Goal: Task Accomplishment & Management: Manage account settings

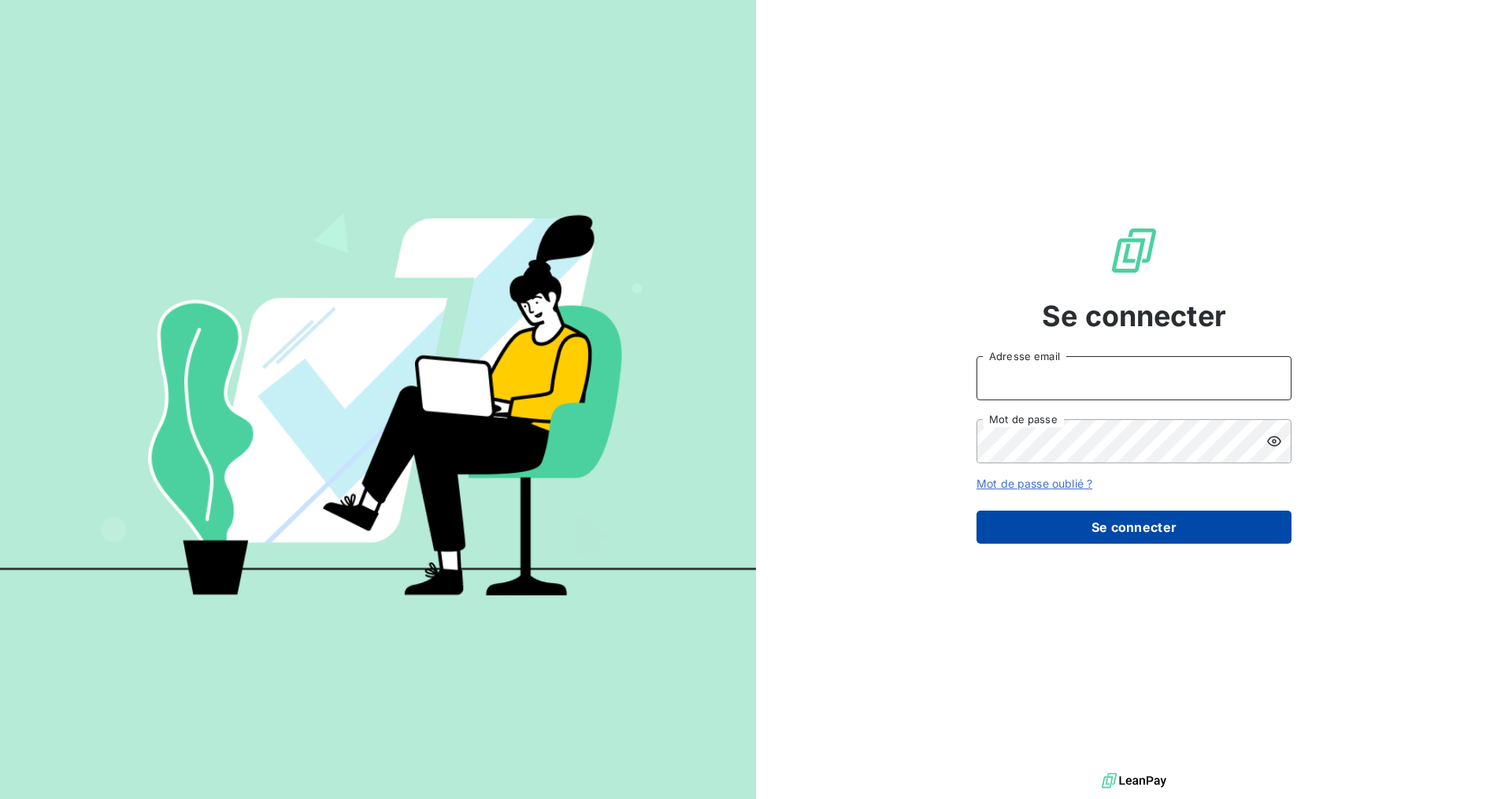
type input "[EMAIL_ADDRESS][DOMAIN_NAME]"
click at [1063, 528] on button "Se connecter" at bounding box center [1134, 528] width 315 height 33
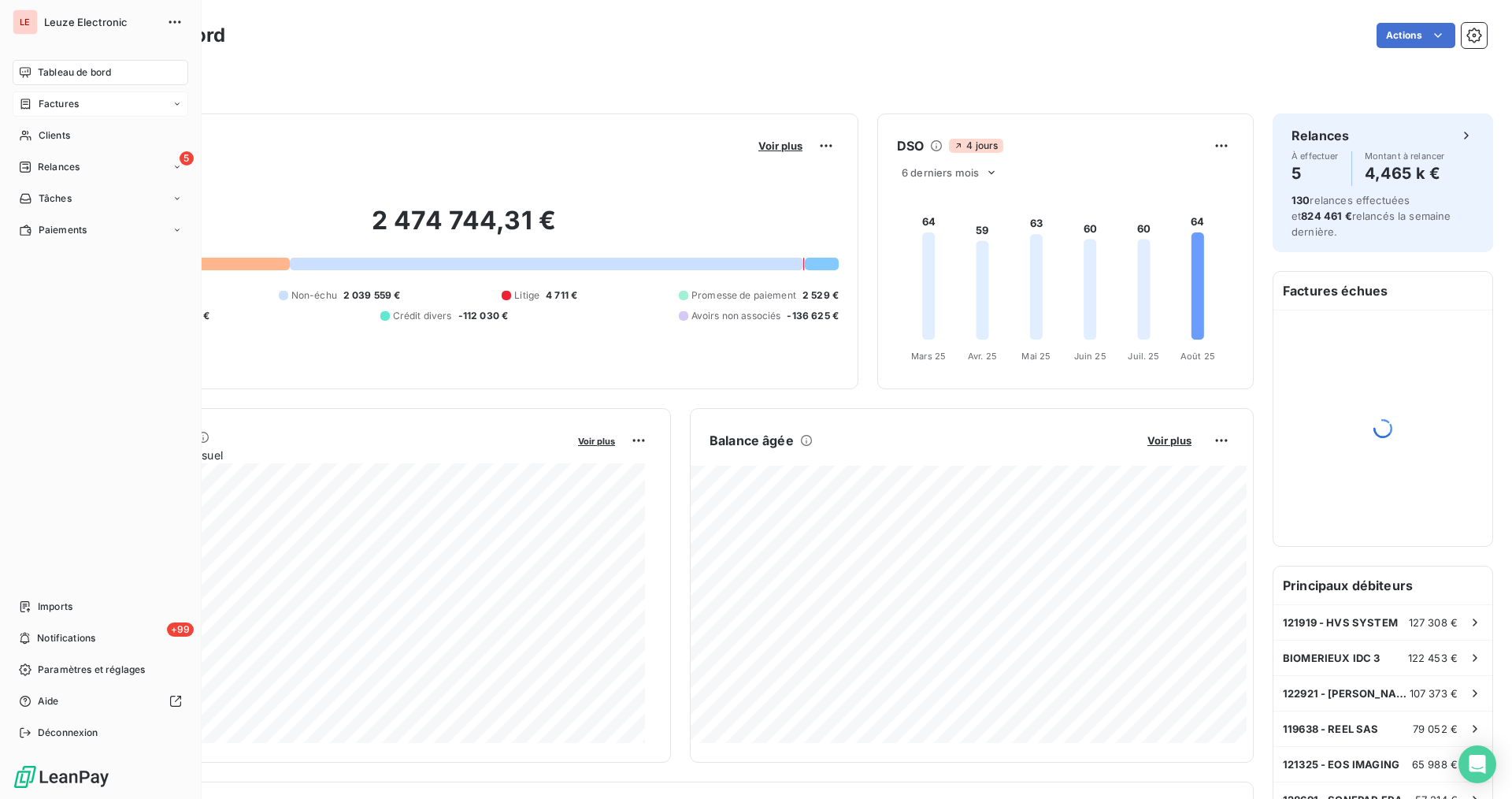
click at [47, 108] on span "Factures" at bounding box center [59, 104] width 40 height 14
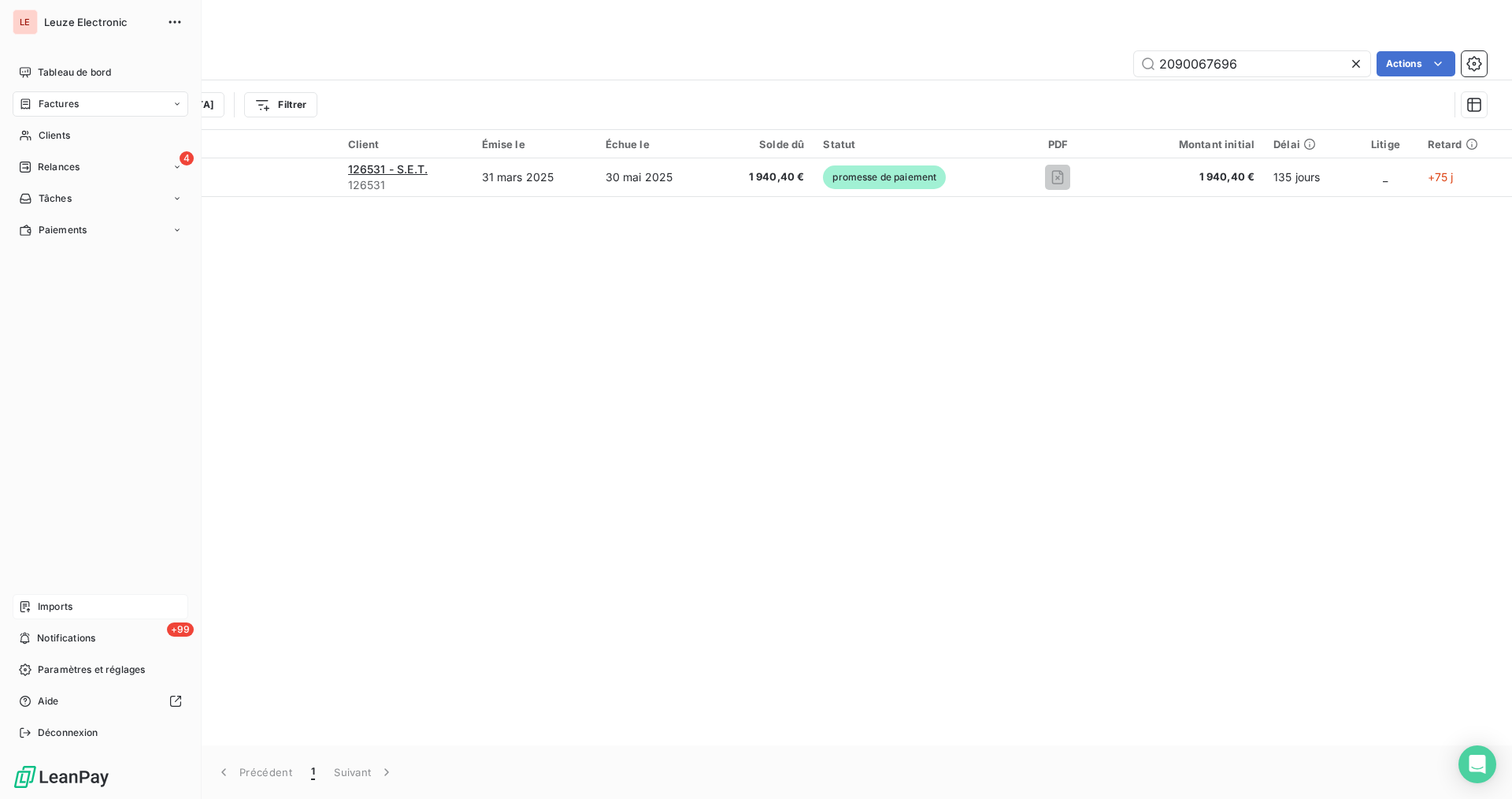
click at [41, 606] on span "Imports" at bounding box center [56, 606] width 35 height 14
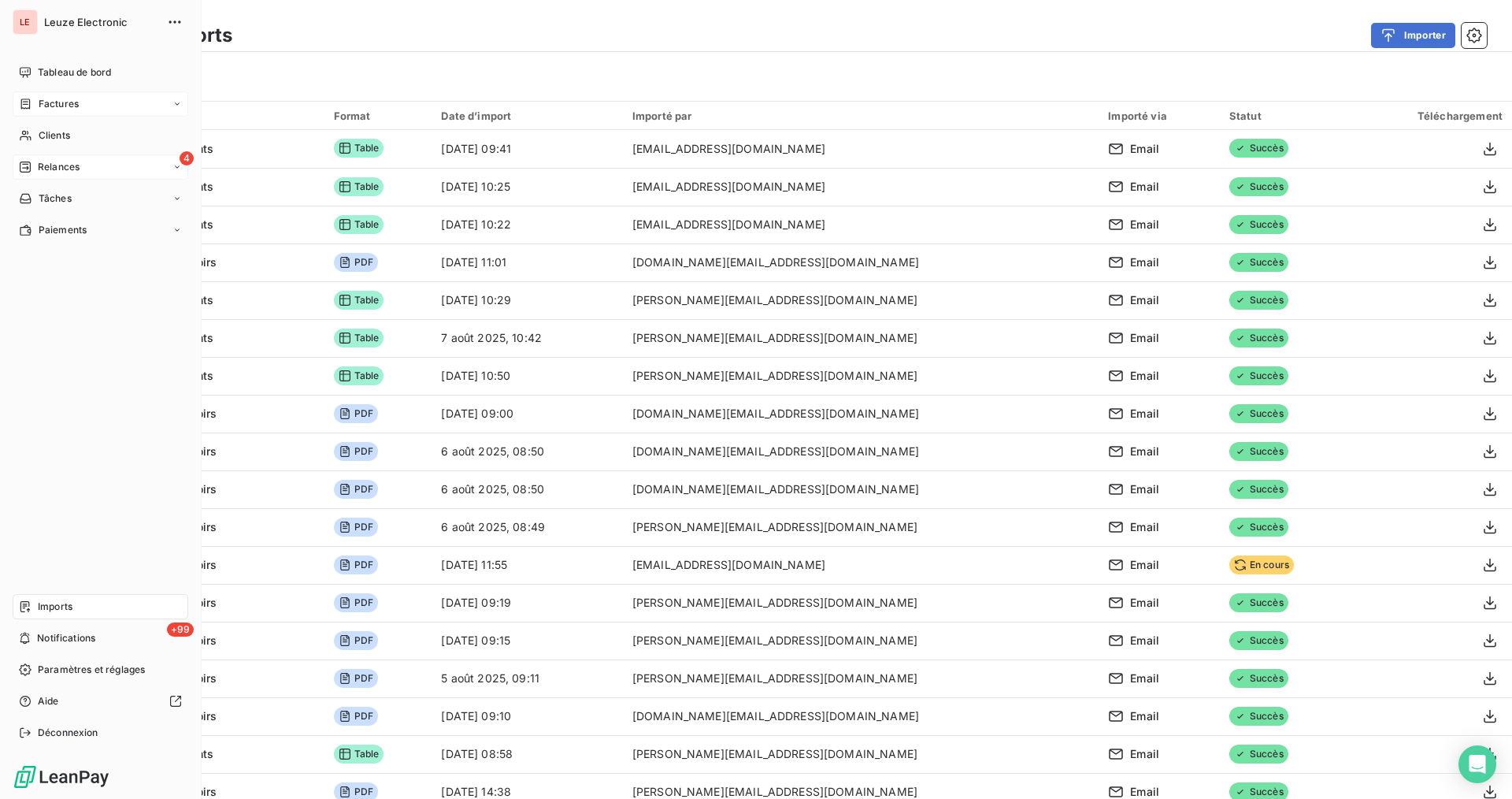
click at [46, 175] on div "4 Relances" at bounding box center [100, 167] width 176 height 25
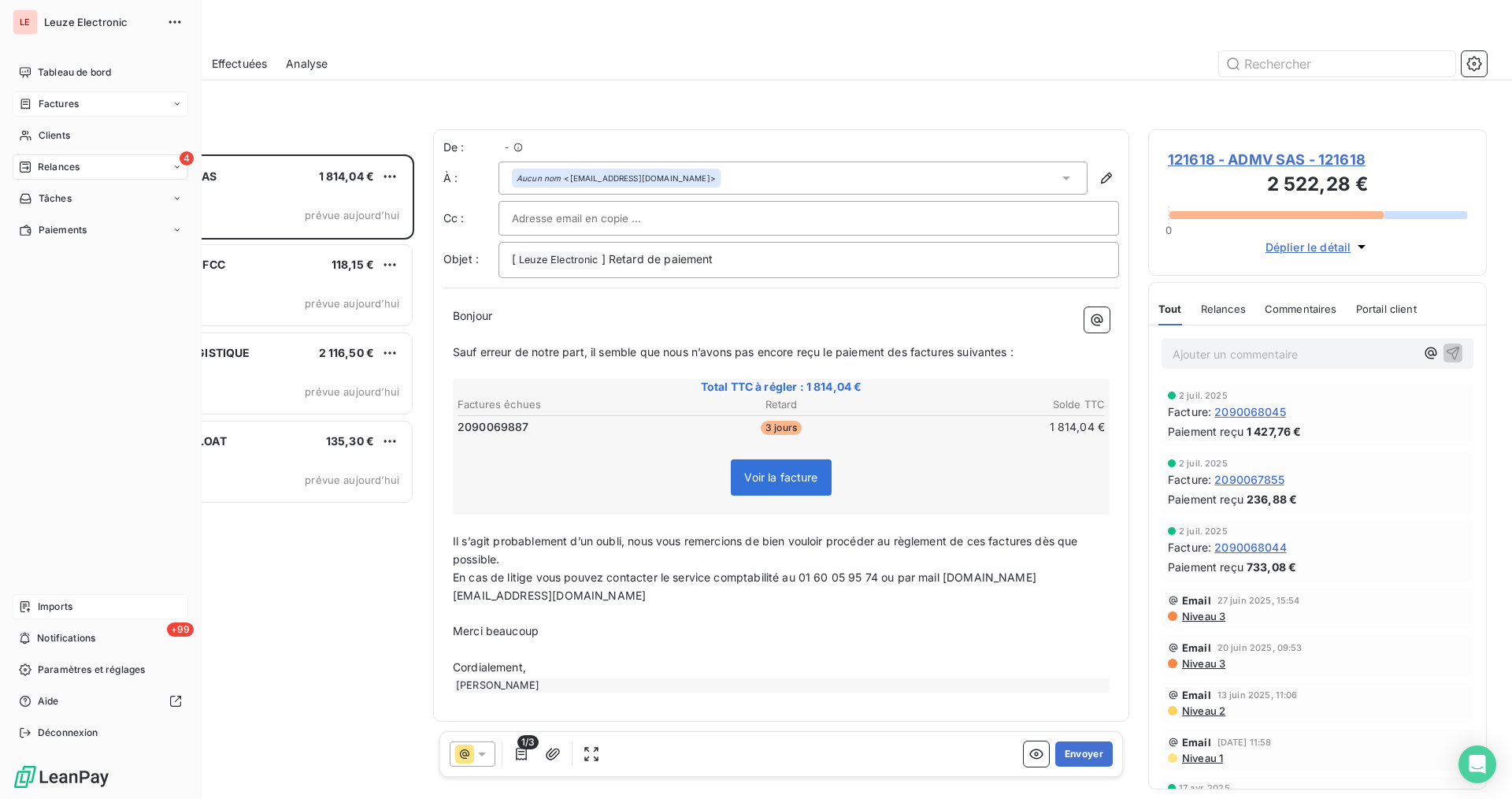
scroll to position [631, 325]
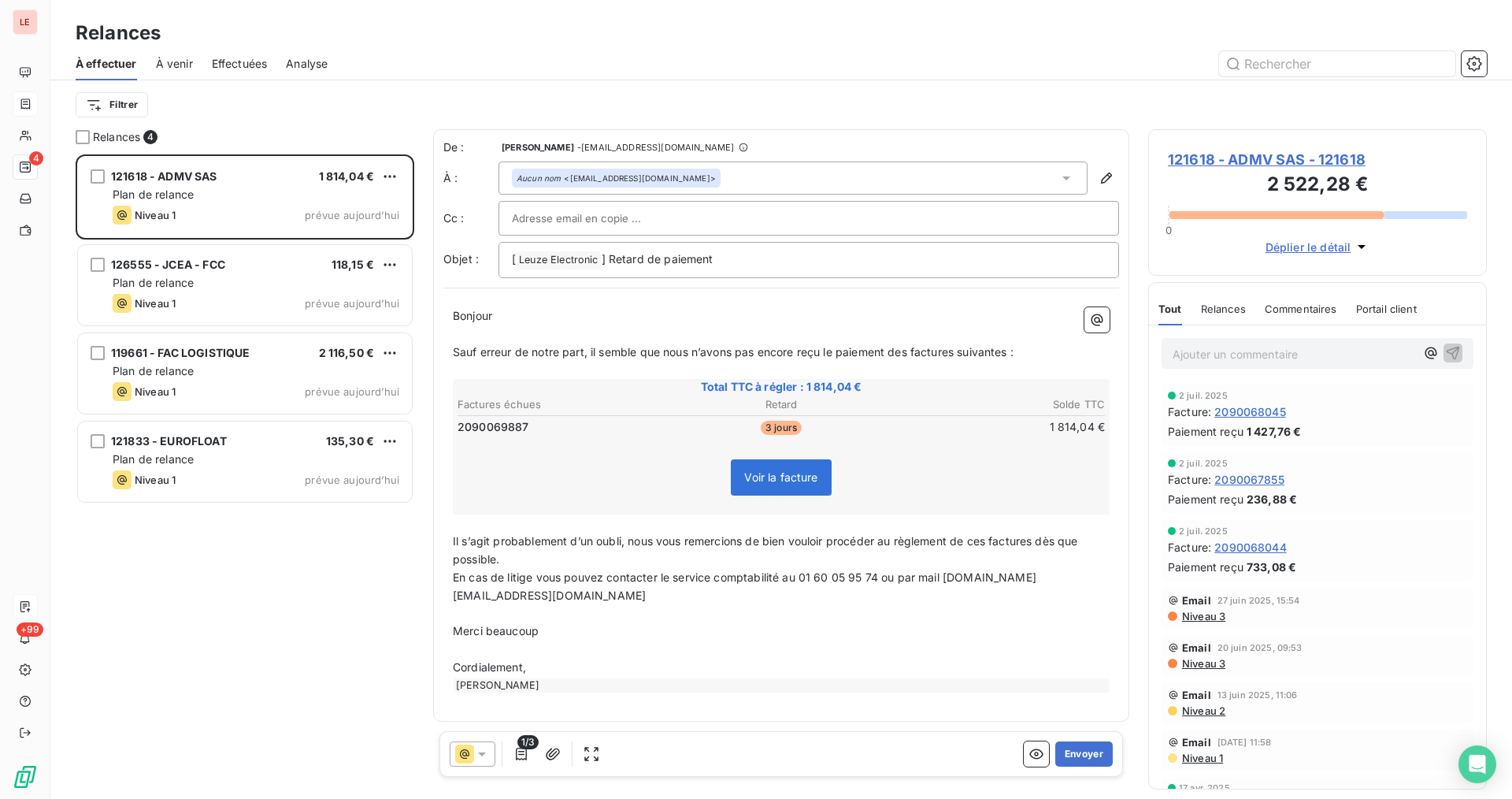
click at [98, 134] on span "Relances" at bounding box center [116, 137] width 47 height 16
click at [82, 135] on div at bounding box center [83, 137] width 14 height 14
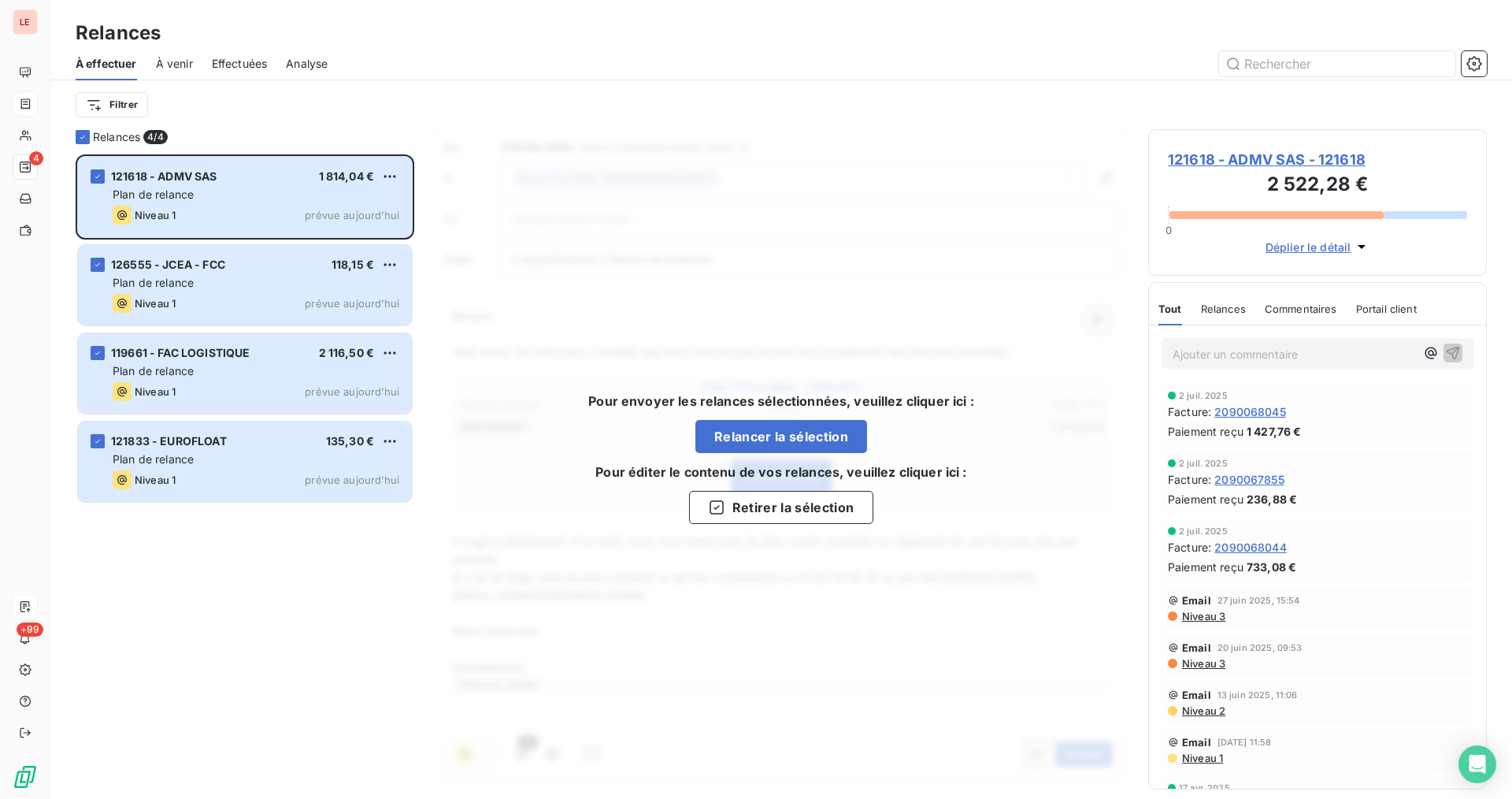
click at [777, 413] on div "Pour envoyer les relances sélectionnées, veuillez cliquer ici : Relancer la sél…" at bounding box center [781, 458] width 423 height 132
click at [783, 435] on button "Relancer la sélection" at bounding box center [781, 437] width 172 height 33
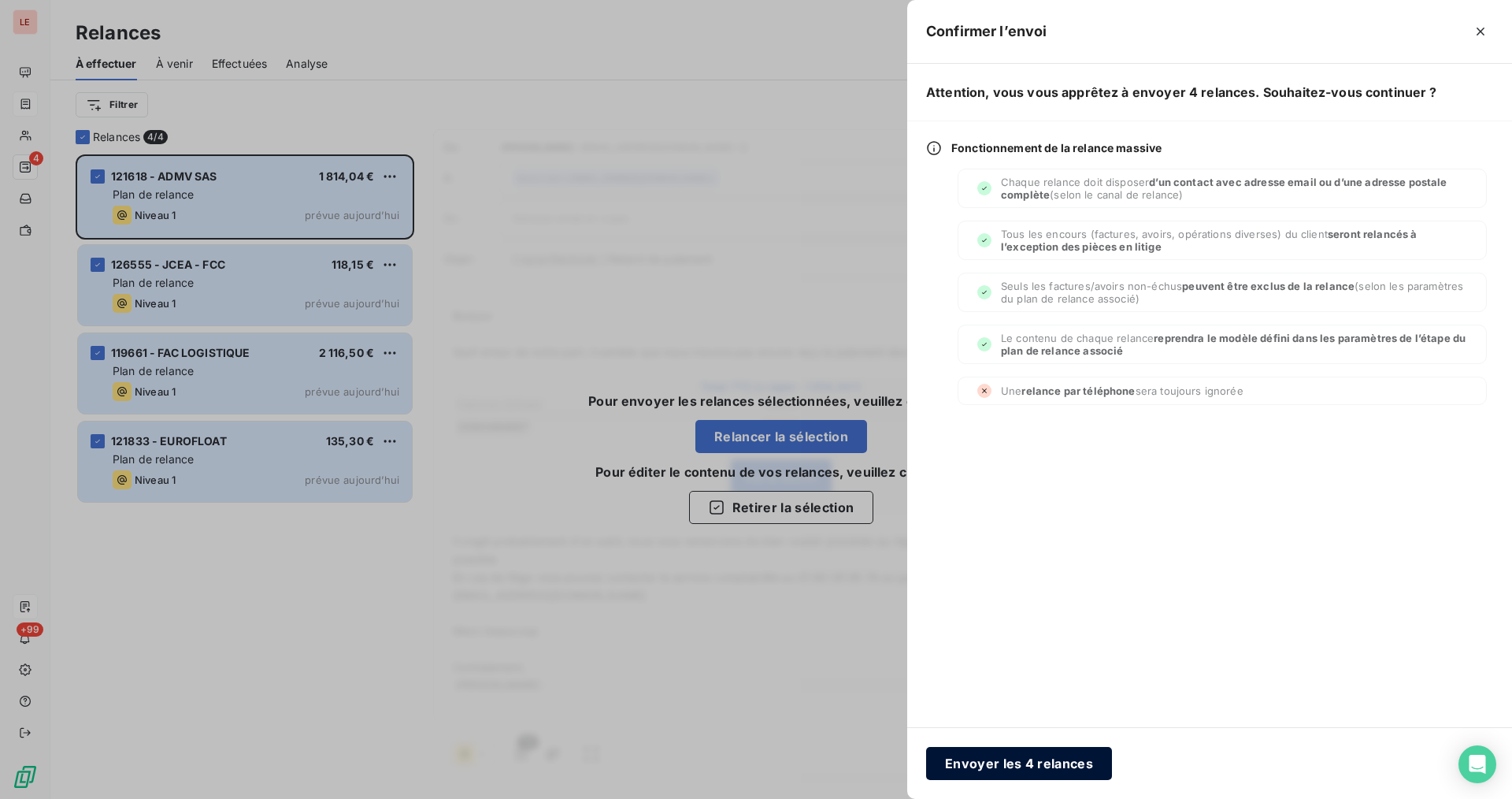
click at [1059, 757] on button "Envoyer les 4 relances" at bounding box center [1019, 764] width 186 height 33
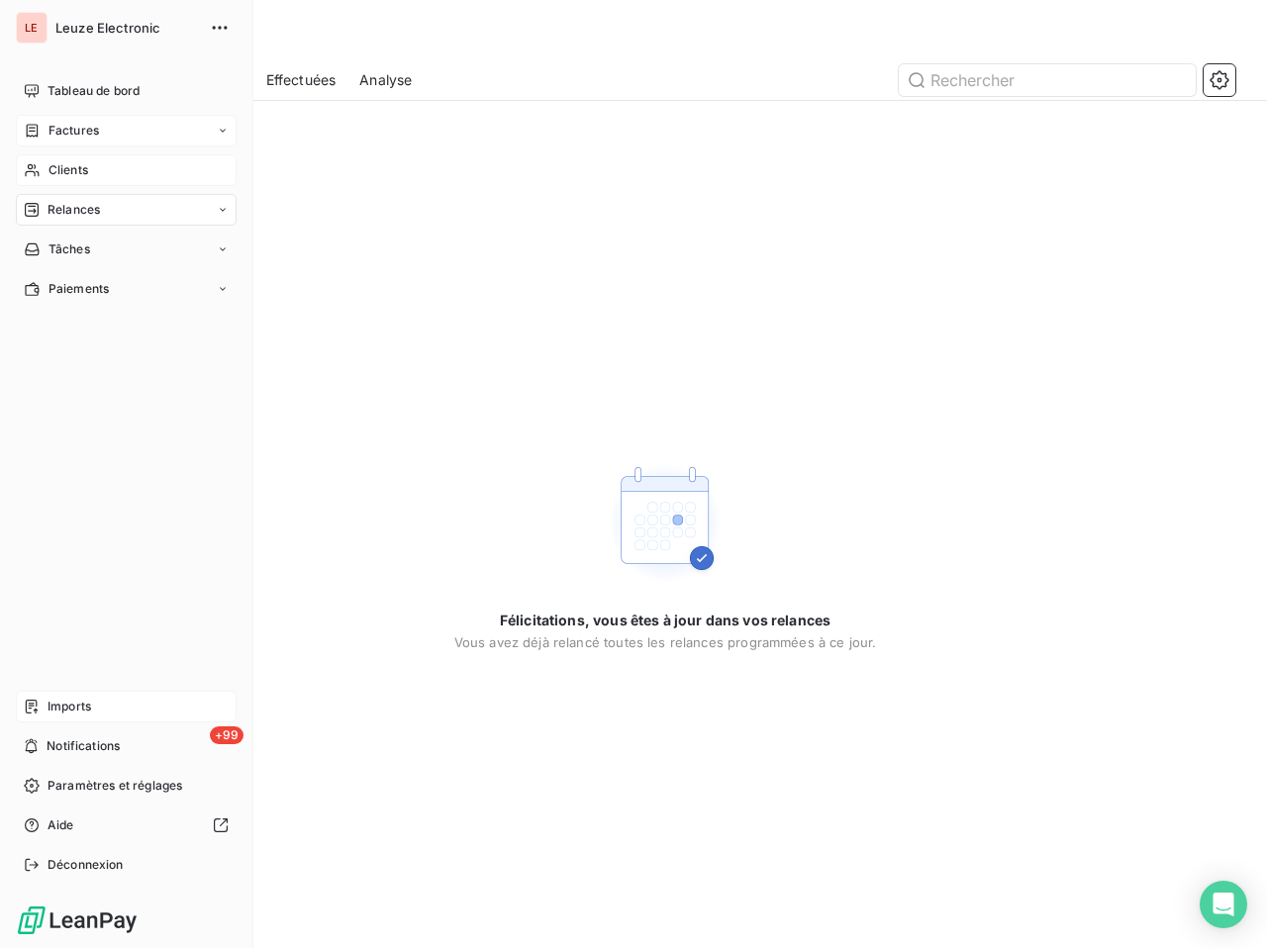
click at [16, 159] on div "Clients" at bounding box center [126, 170] width 221 height 32
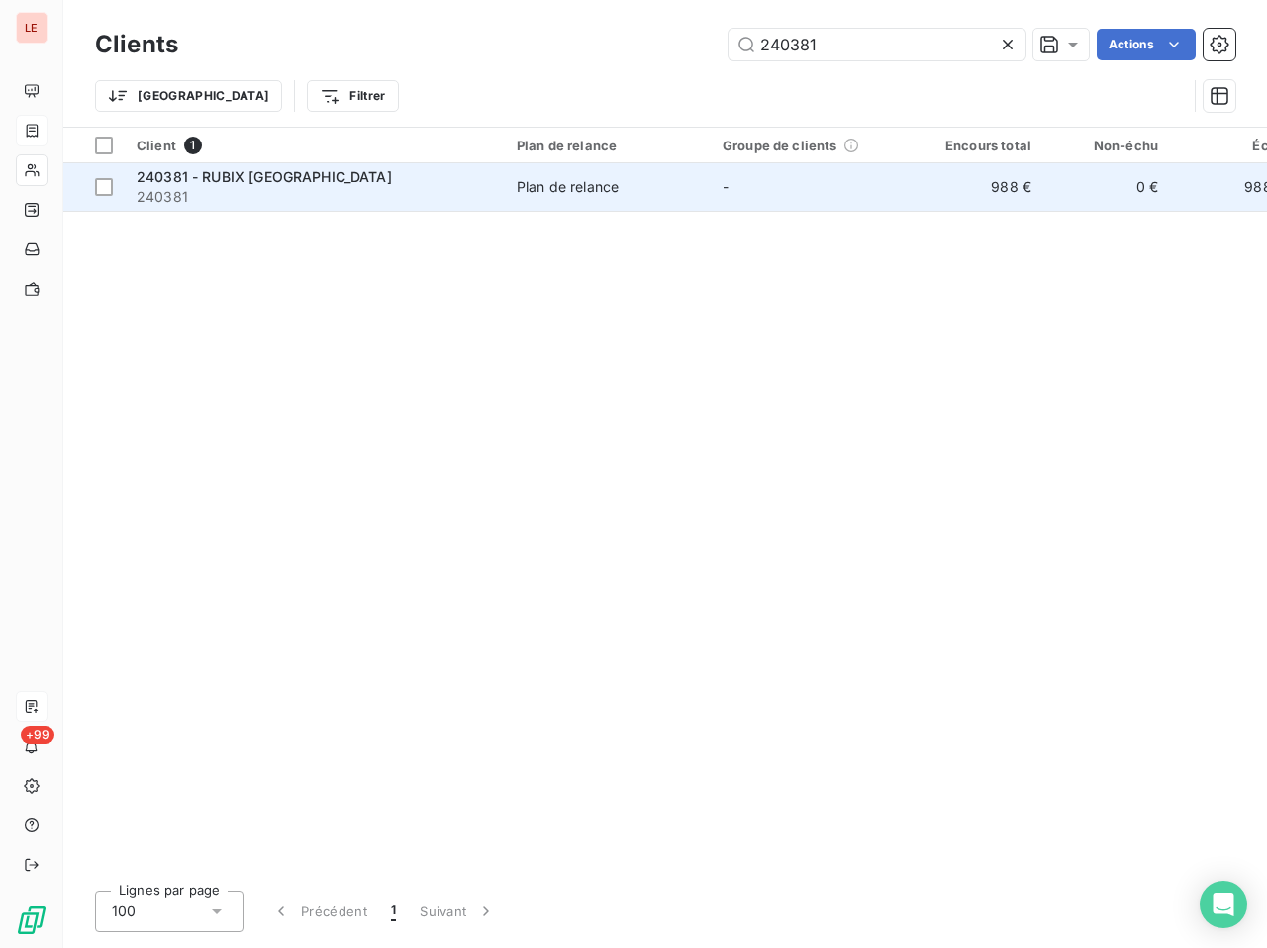
type input "240381"
click at [701, 172] on td "Plan de relance" at bounding box center [608, 187] width 206 height 48
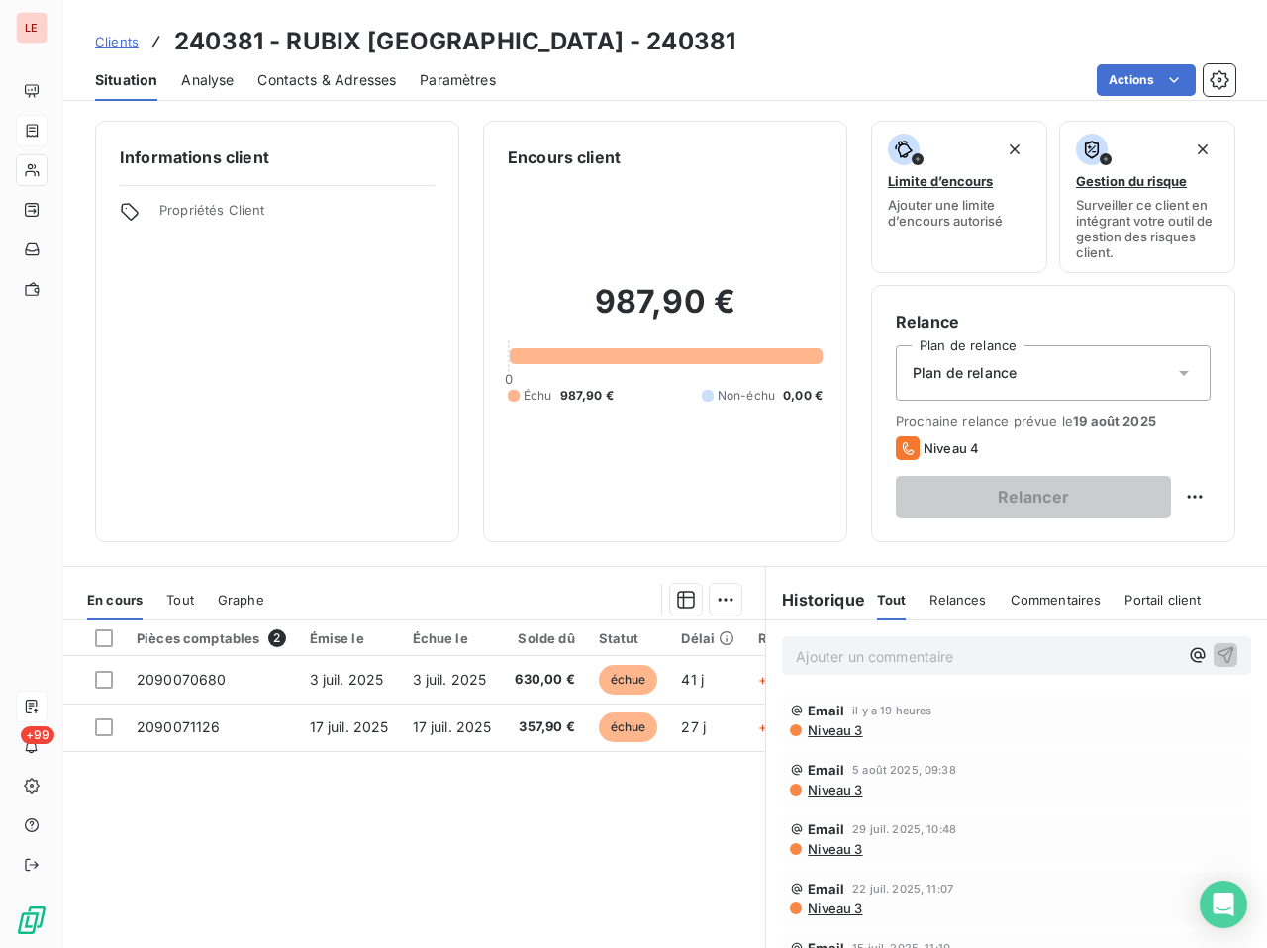
click at [305, 64] on div "Contacts & Adresses" at bounding box center [326, 80] width 139 height 42
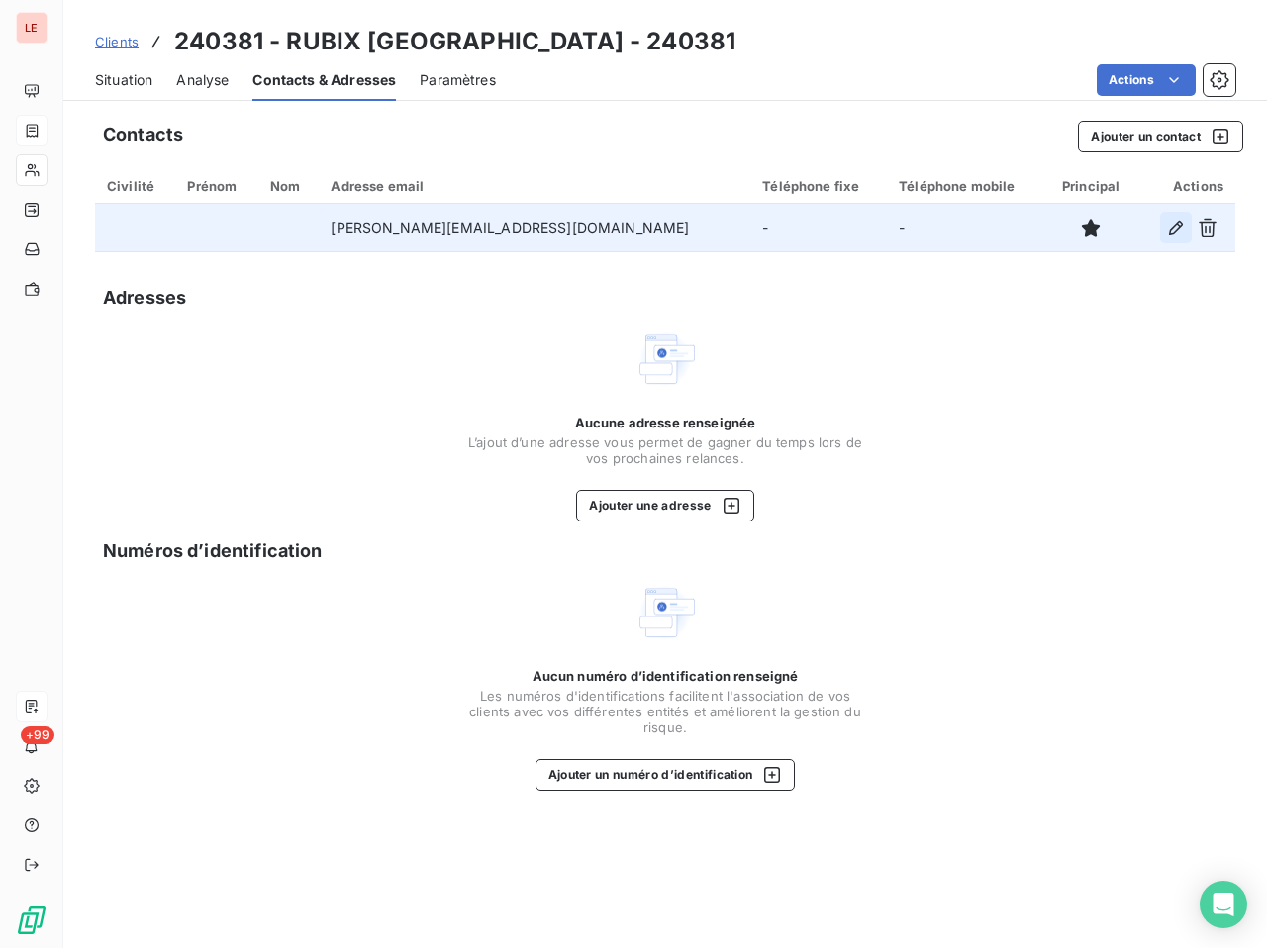
click at [1178, 231] on icon "button" at bounding box center [1176, 228] width 20 height 20
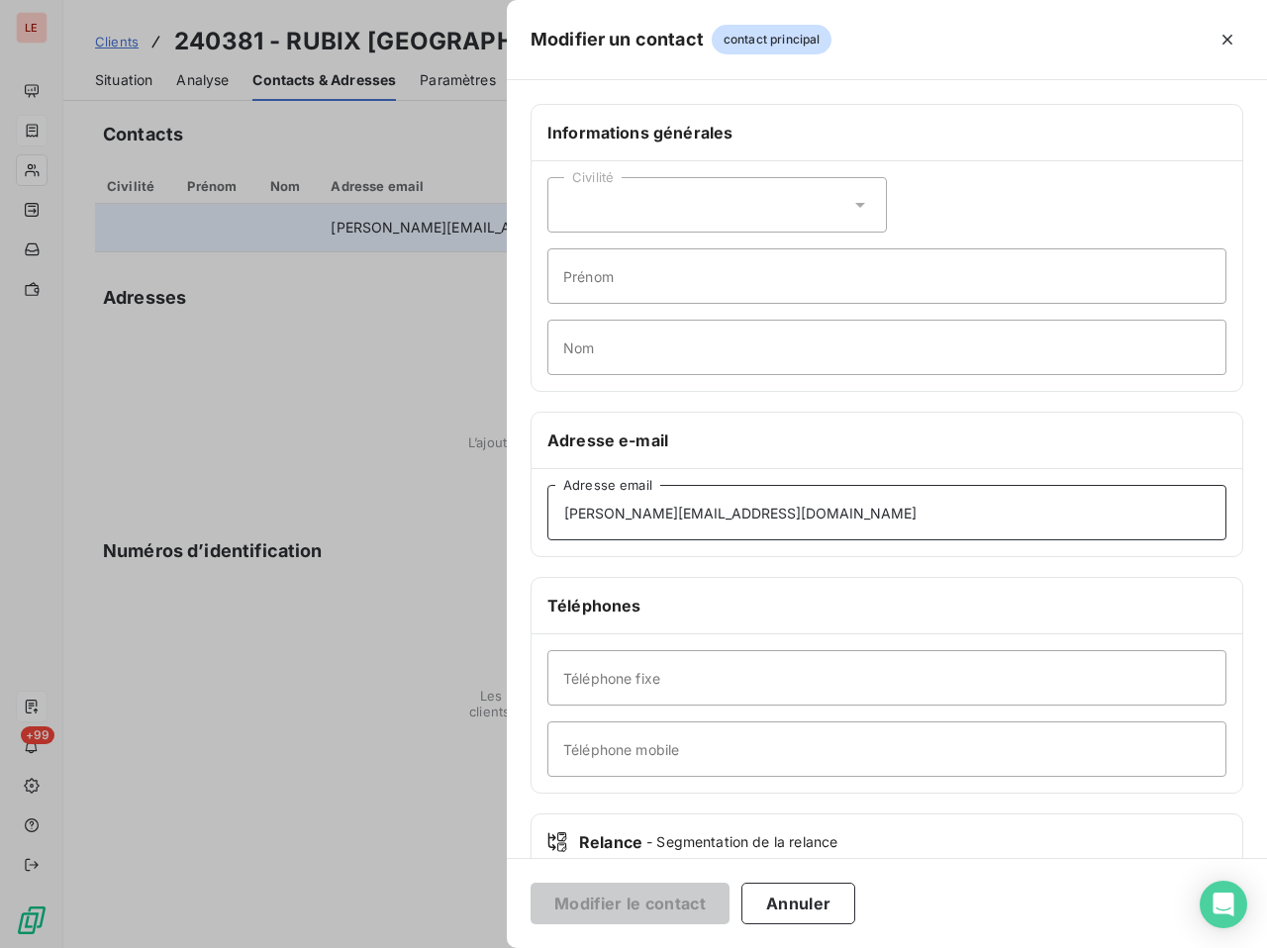
drag, startPoint x: 782, startPoint y: 506, endPoint x: 534, endPoint y: 532, distance: 249.8
click at [503, 948] on div "Modifier un contact contact principal Informations générales Civilité Prénom No…" at bounding box center [633, 948] width 1267 height 0
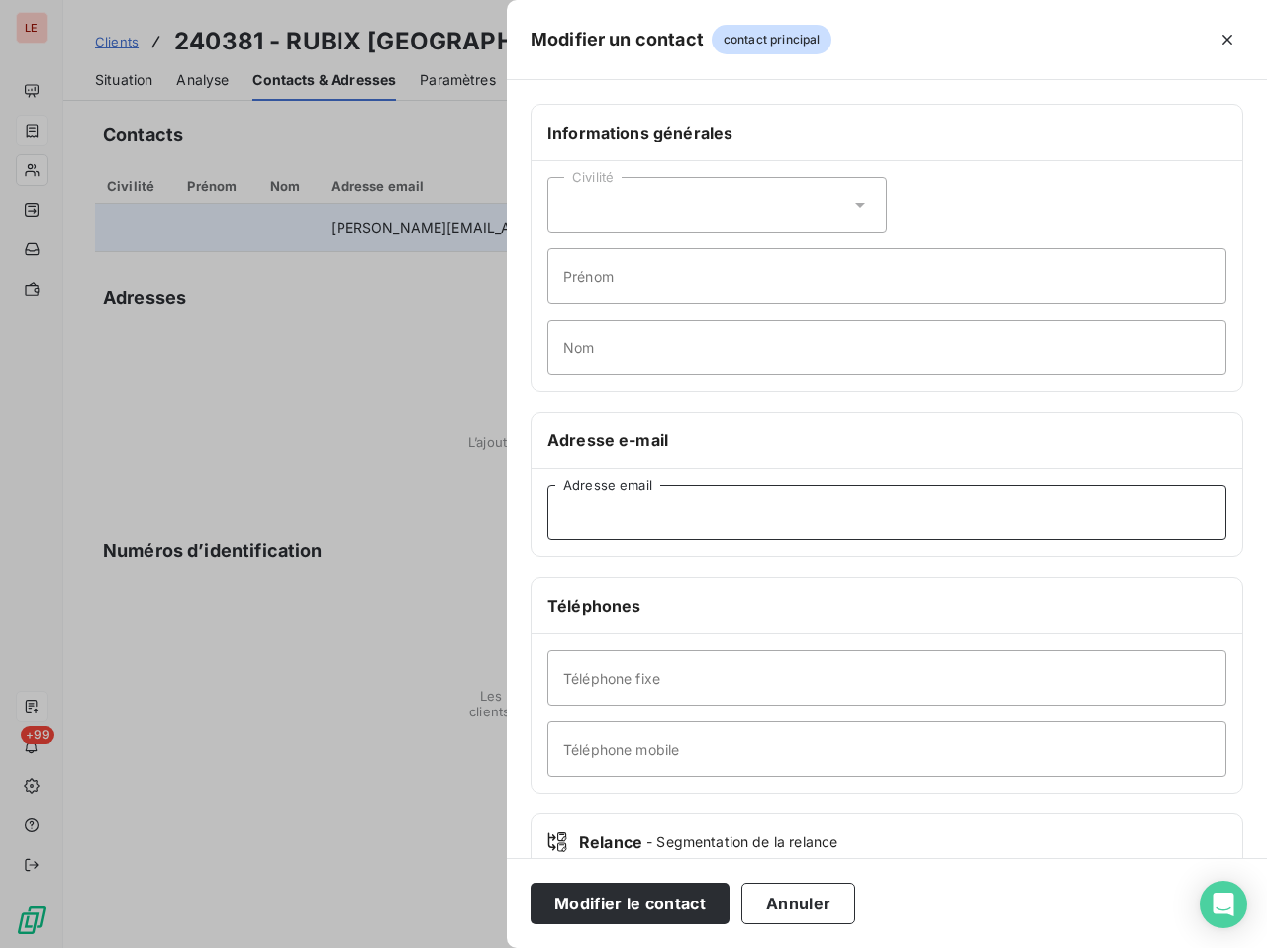
paste input "[PERSON_NAME][EMAIL_ADDRESS][DOMAIN_NAME]"
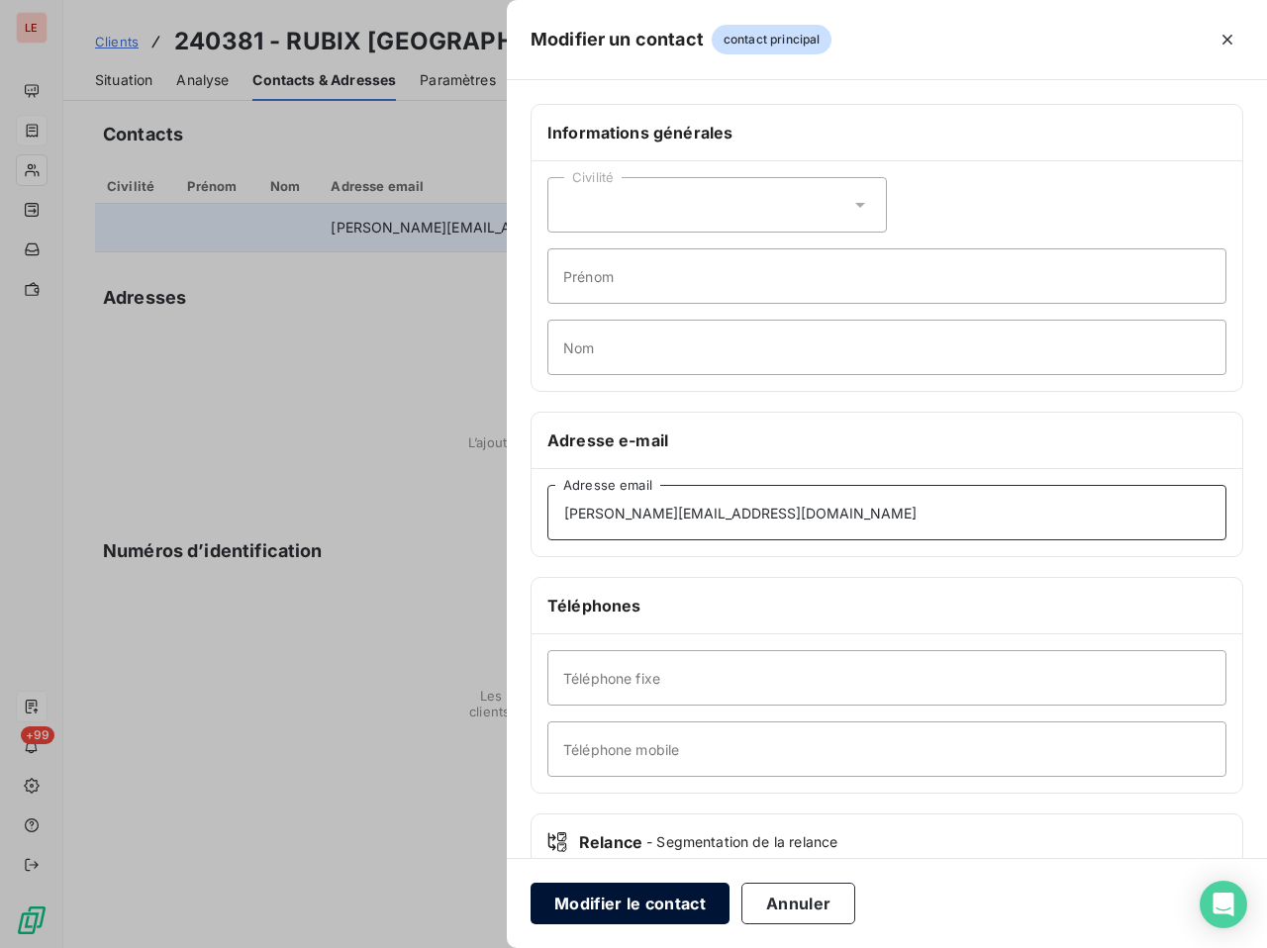
type input "[PERSON_NAME][EMAIL_ADDRESS][DOMAIN_NAME]"
click at [677, 924] on button "Modifier le contact" at bounding box center [630, 904] width 199 height 42
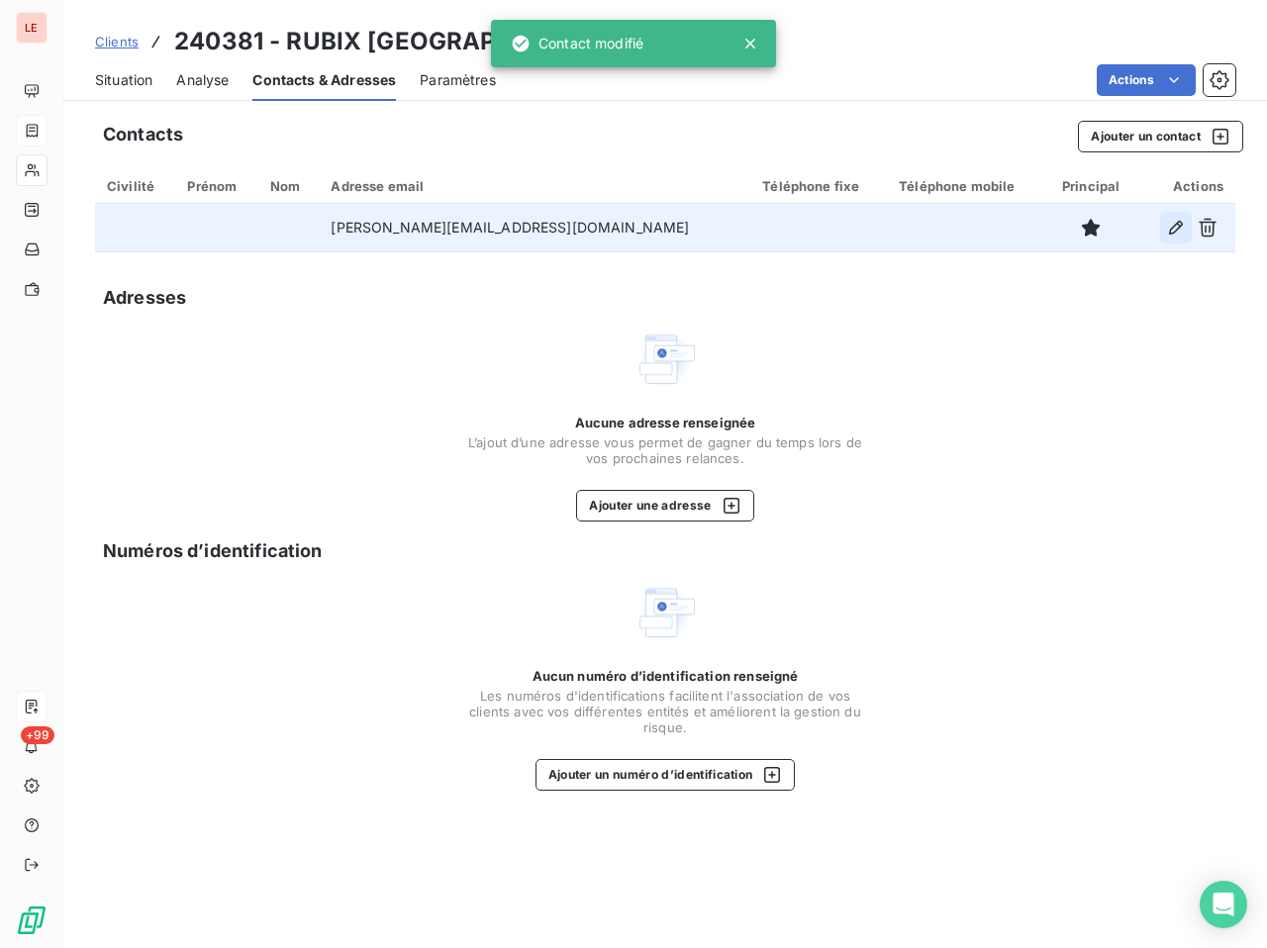
click at [1177, 223] on icon "button" at bounding box center [1176, 228] width 14 height 14
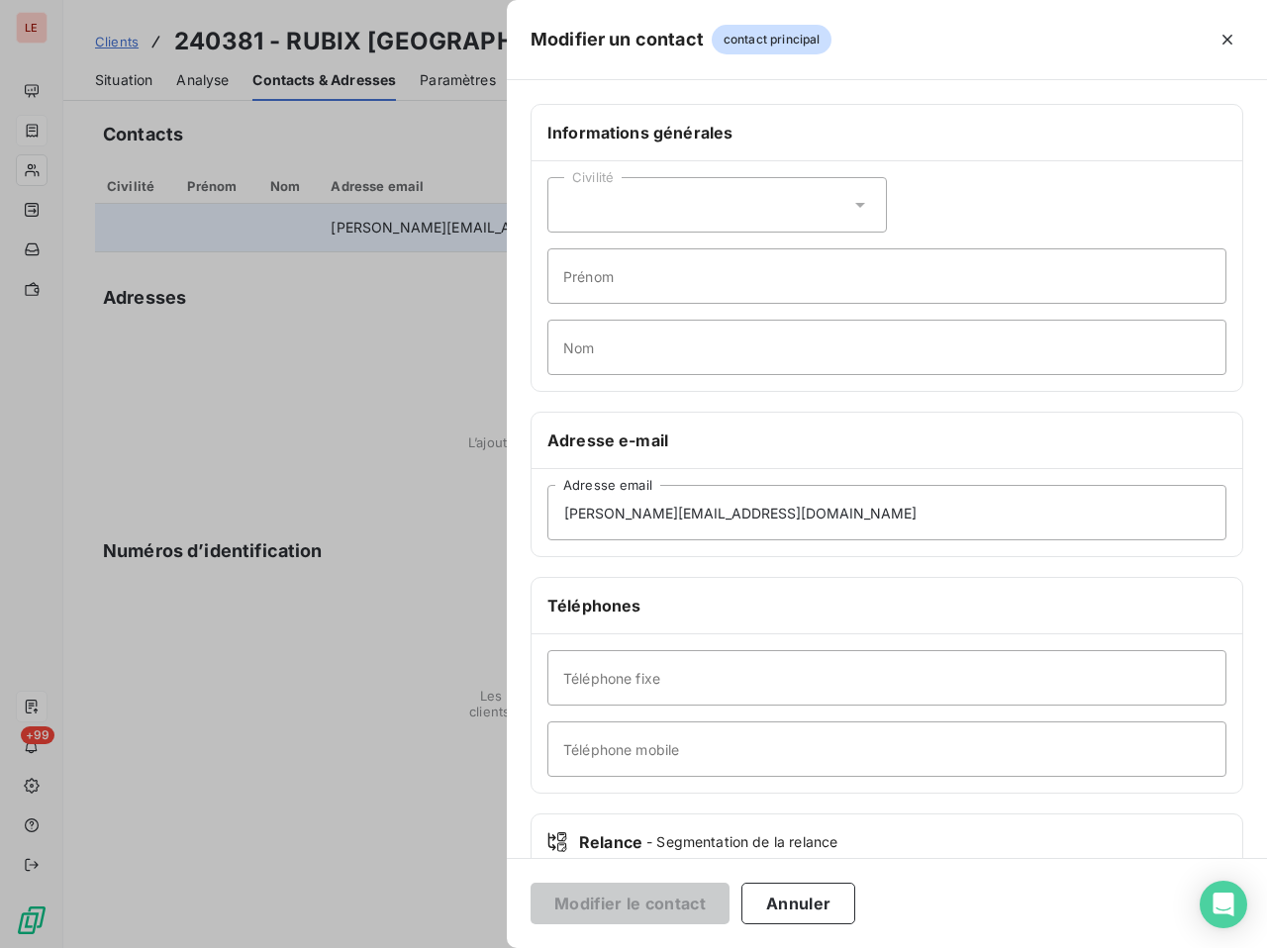
click at [753, 217] on div "Civilité" at bounding box center [717, 204] width 340 height 55
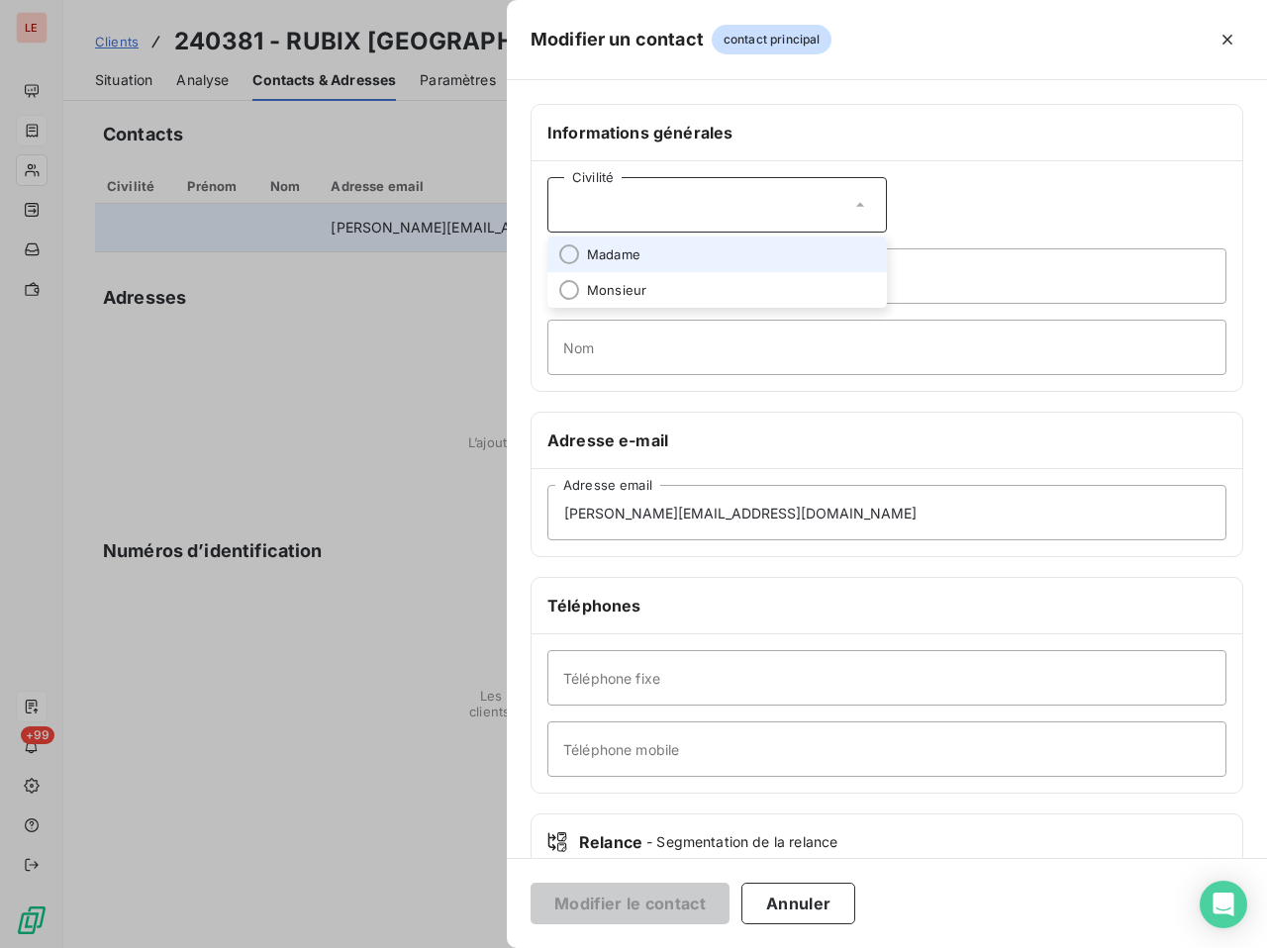
click at [738, 267] on li "Madame" at bounding box center [717, 255] width 340 height 36
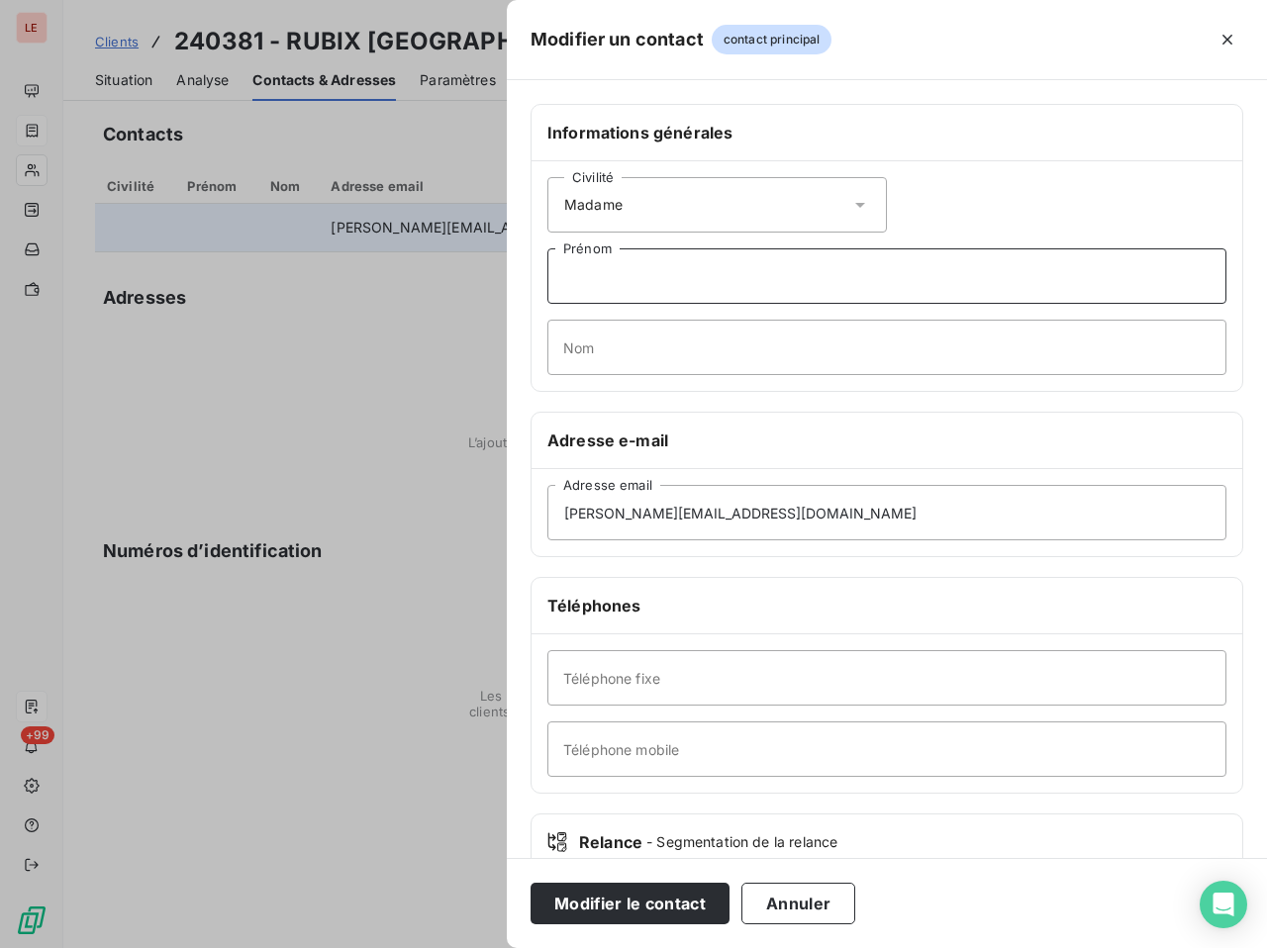
click at [737, 266] on input "Prénom" at bounding box center [886, 276] width 679 height 55
type input "[PERSON_NAME]"
click at [643, 338] on input "Nom" at bounding box center [886, 347] width 679 height 55
type input "Elles"
click at [670, 891] on button "Modifier le contact" at bounding box center [630, 904] width 199 height 42
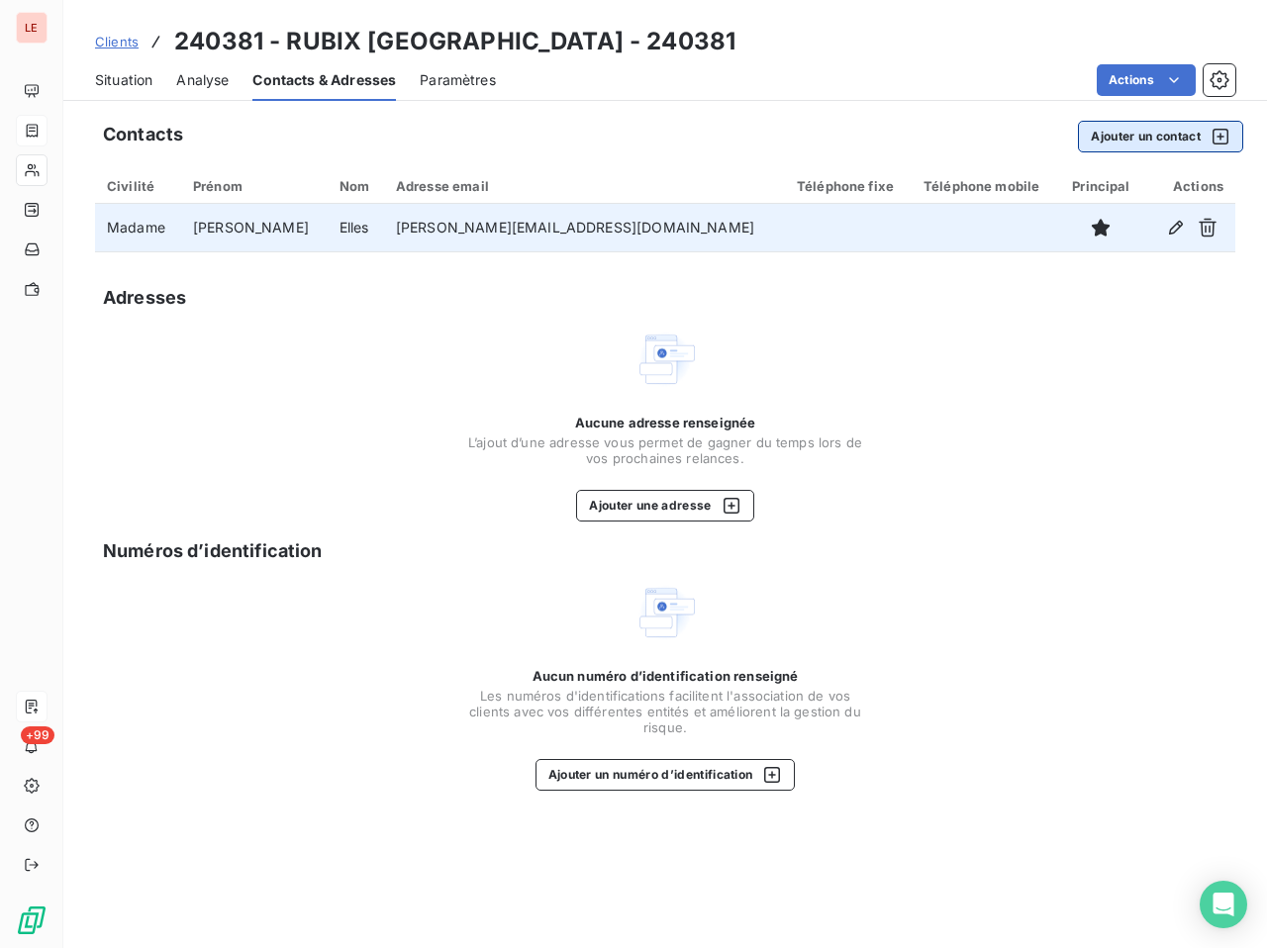
click at [1144, 141] on button "Ajouter un contact" at bounding box center [1160, 137] width 165 height 32
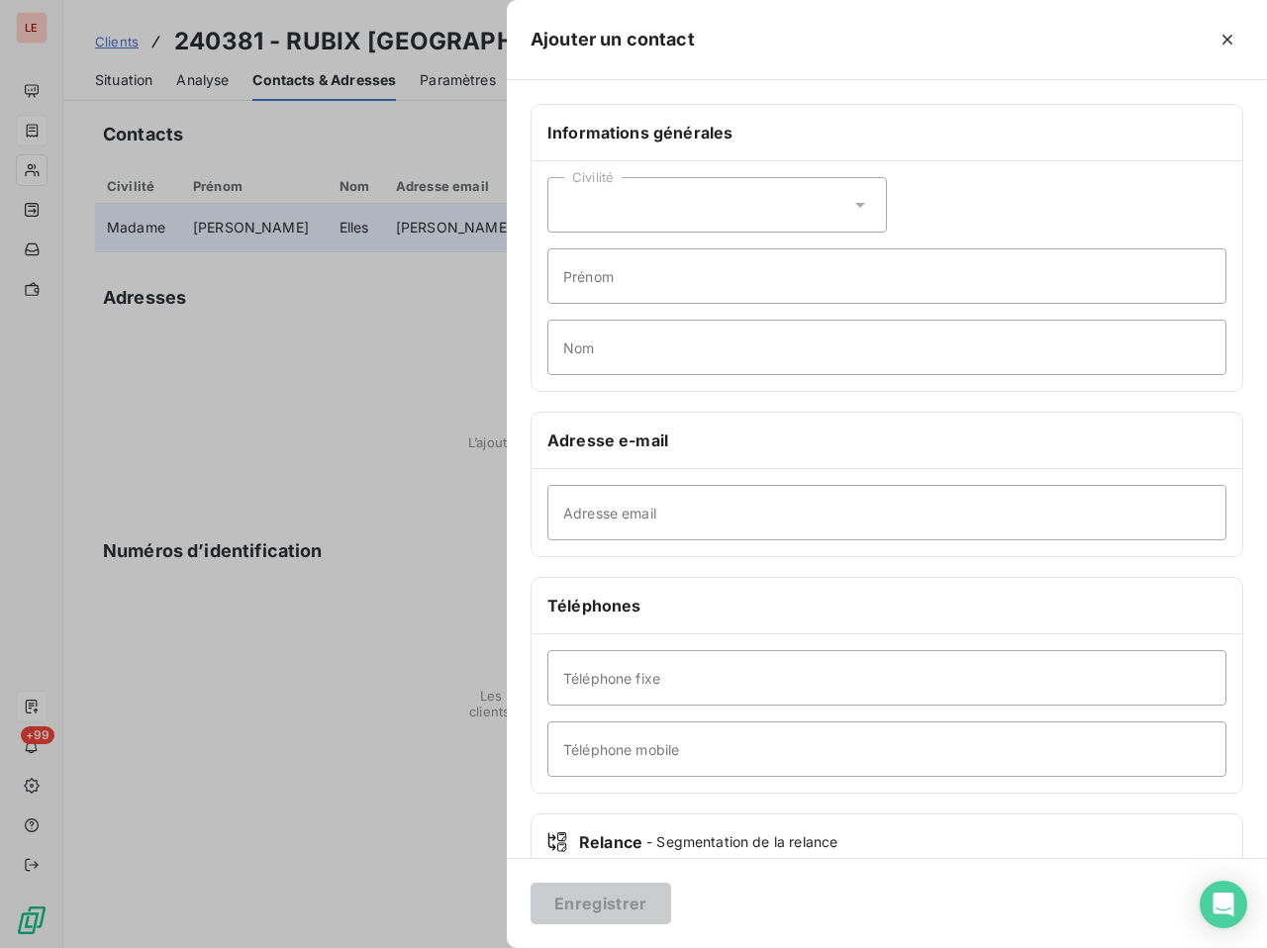
drag, startPoint x: 611, startPoint y: 541, endPoint x: 619, endPoint y: 534, distance: 10.5
click at [612, 542] on div "Adresse email" at bounding box center [887, 512] width 711 height 87
click at [623, 521] on input "Adresse email" at bounding box center [886, 512] width 679 height 55
paste input "[EMAIL_ADDRESS][DOMAIN_NAME]"
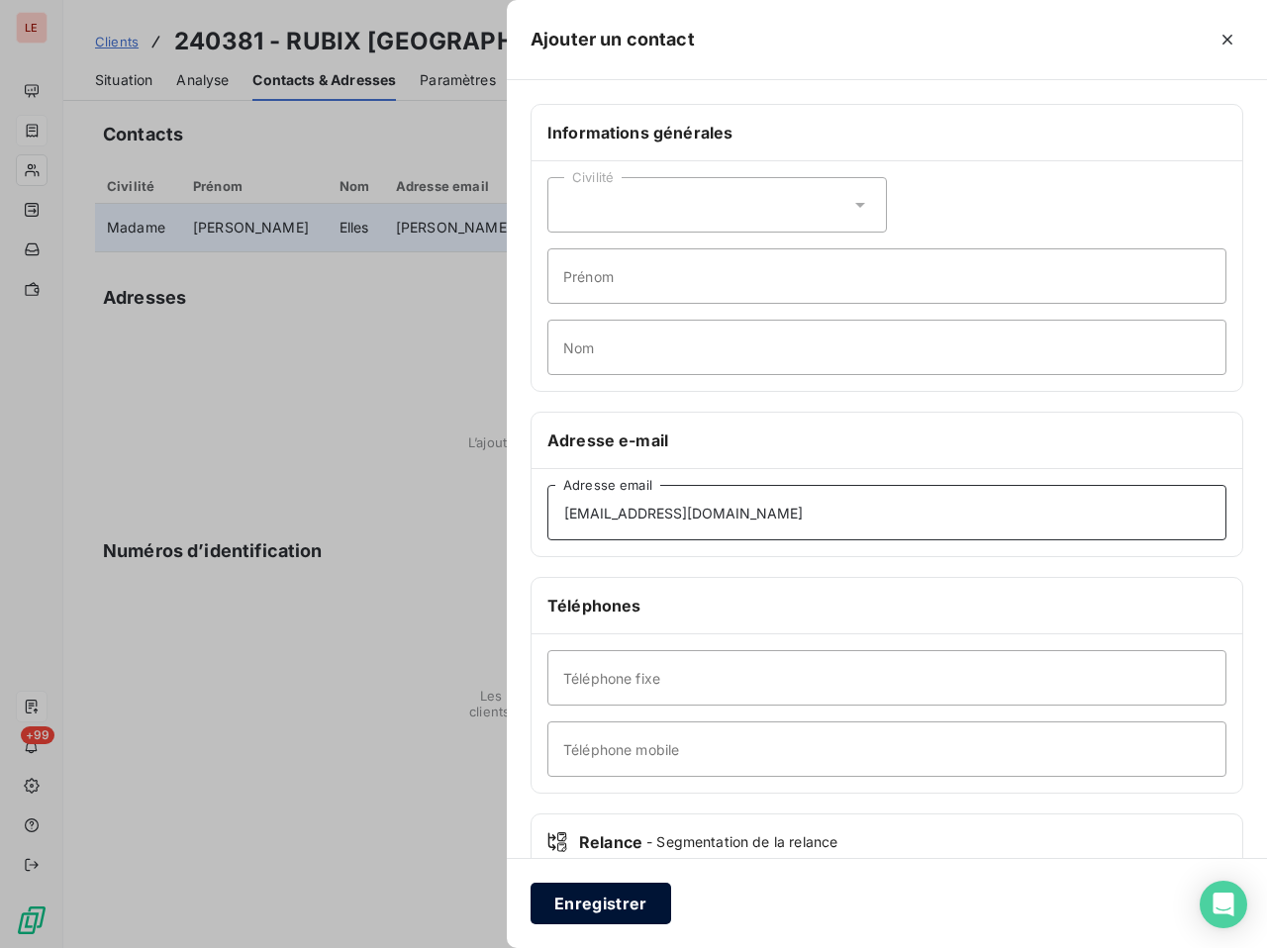
type input "[EMAIL_ADDRESS][DOMAIN_NAME]"
click at [621, 914] on button "Enregistrer" at bounding box center [601, 904] width 141 height 42
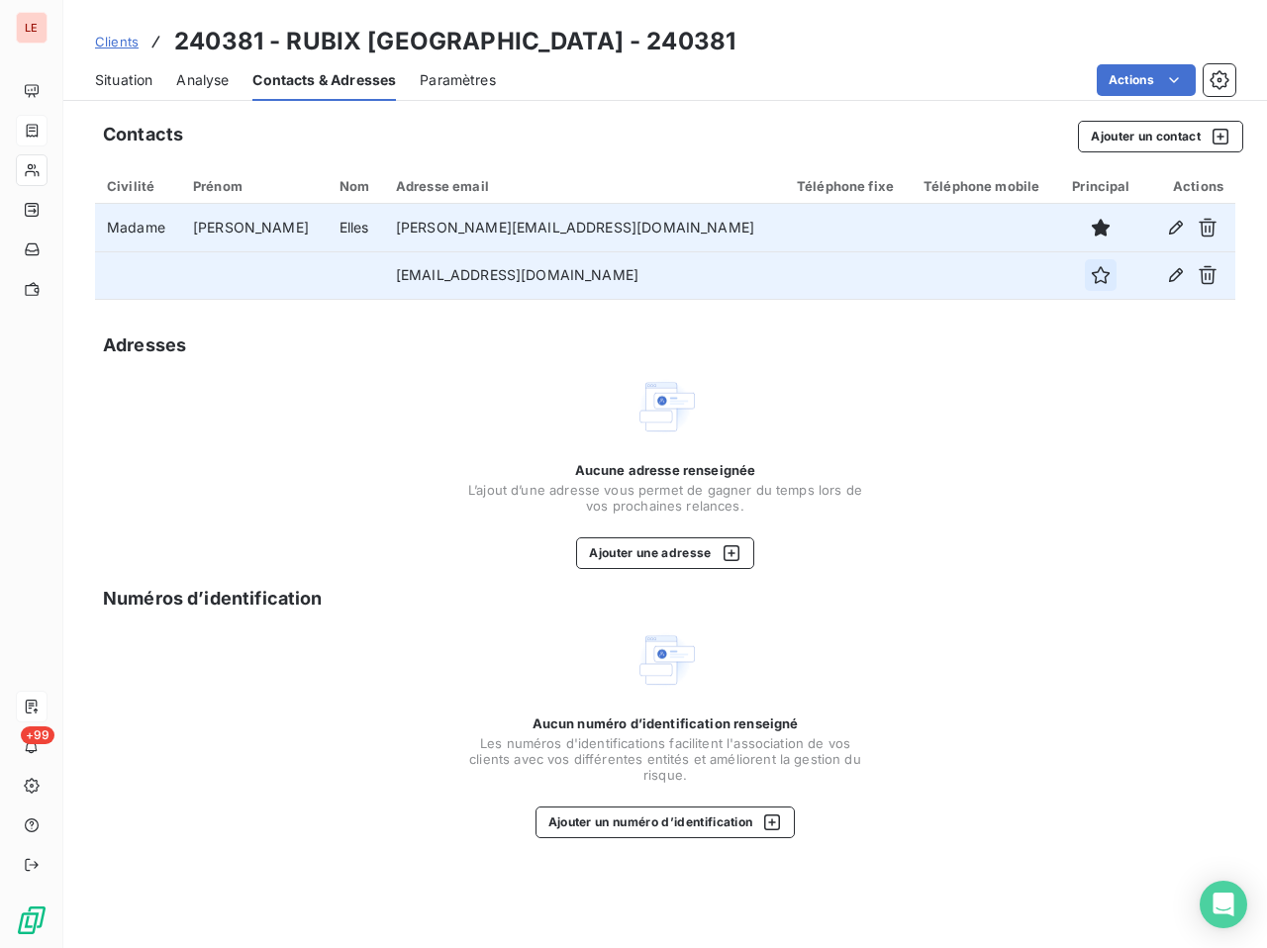
click at [1091, 281] on icon "button" at bounding box center [1101, 275] width 20 height 20
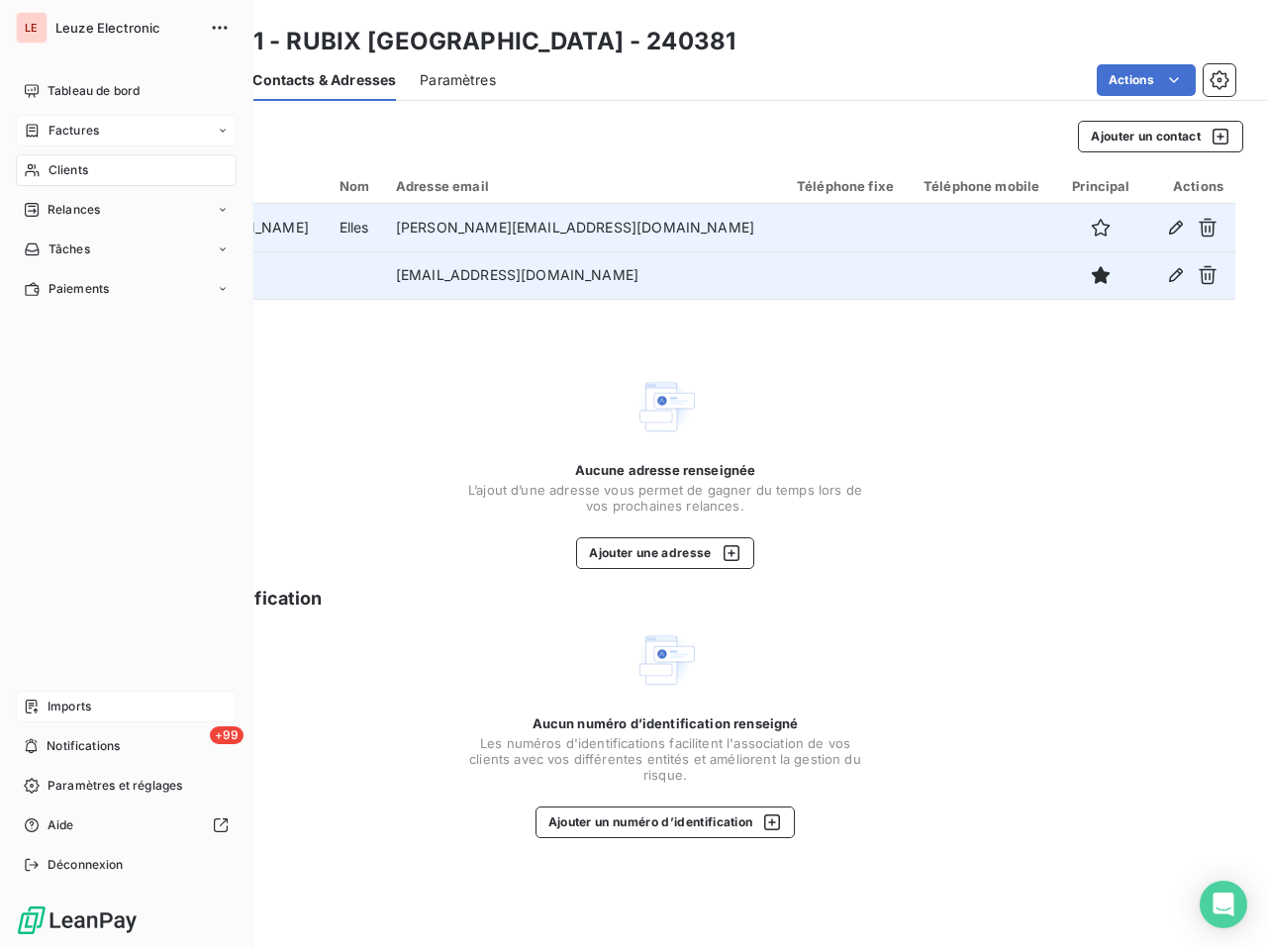
click at [43, 142] on div "Factures" at bounding box center [126, 131] width 221 height 32
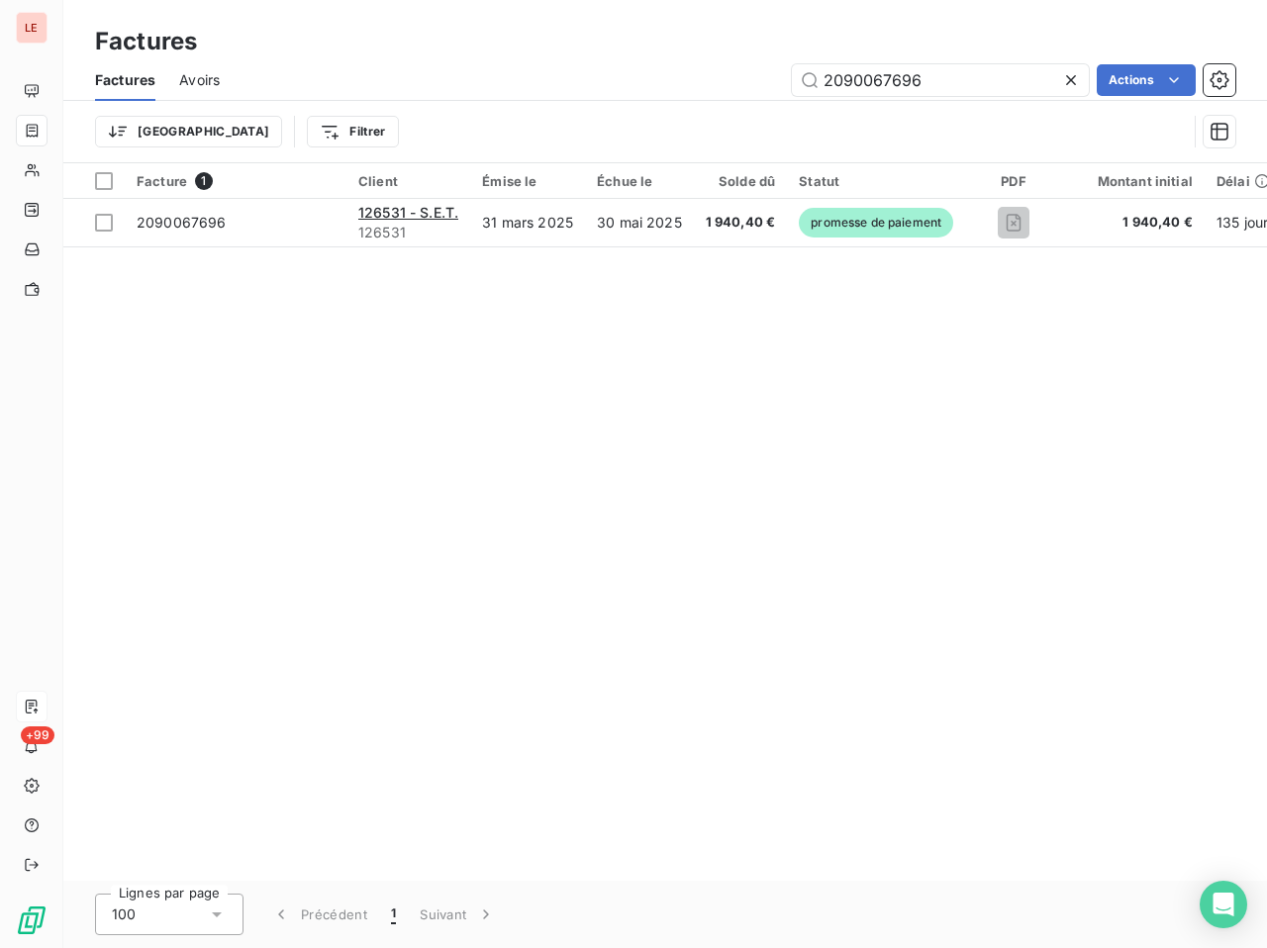
drag, startPoint x: 942, startPoint y: 78, endPoint x: 882, endPoint y: 100, distance: 63.3
click at [882, 100] on div "Factures Avoirs 2090067696 Actions" at bounding box center [665, 80] width 1204 height 42
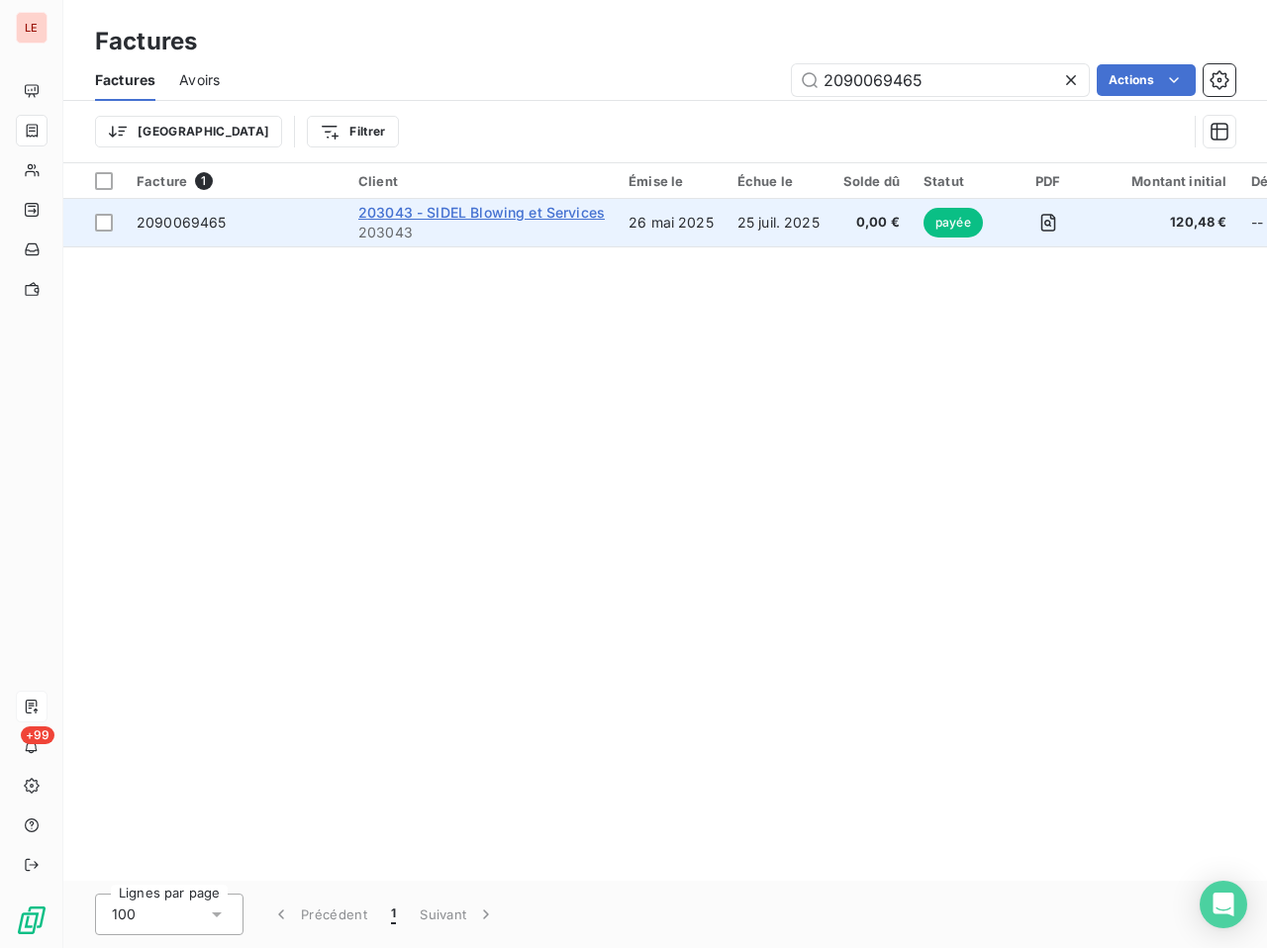
type input "2090069465"
click at [412, 218] on span "203043 - SIDEL Blowing et Services" at bounding box center [481, 212] width 247 height 17
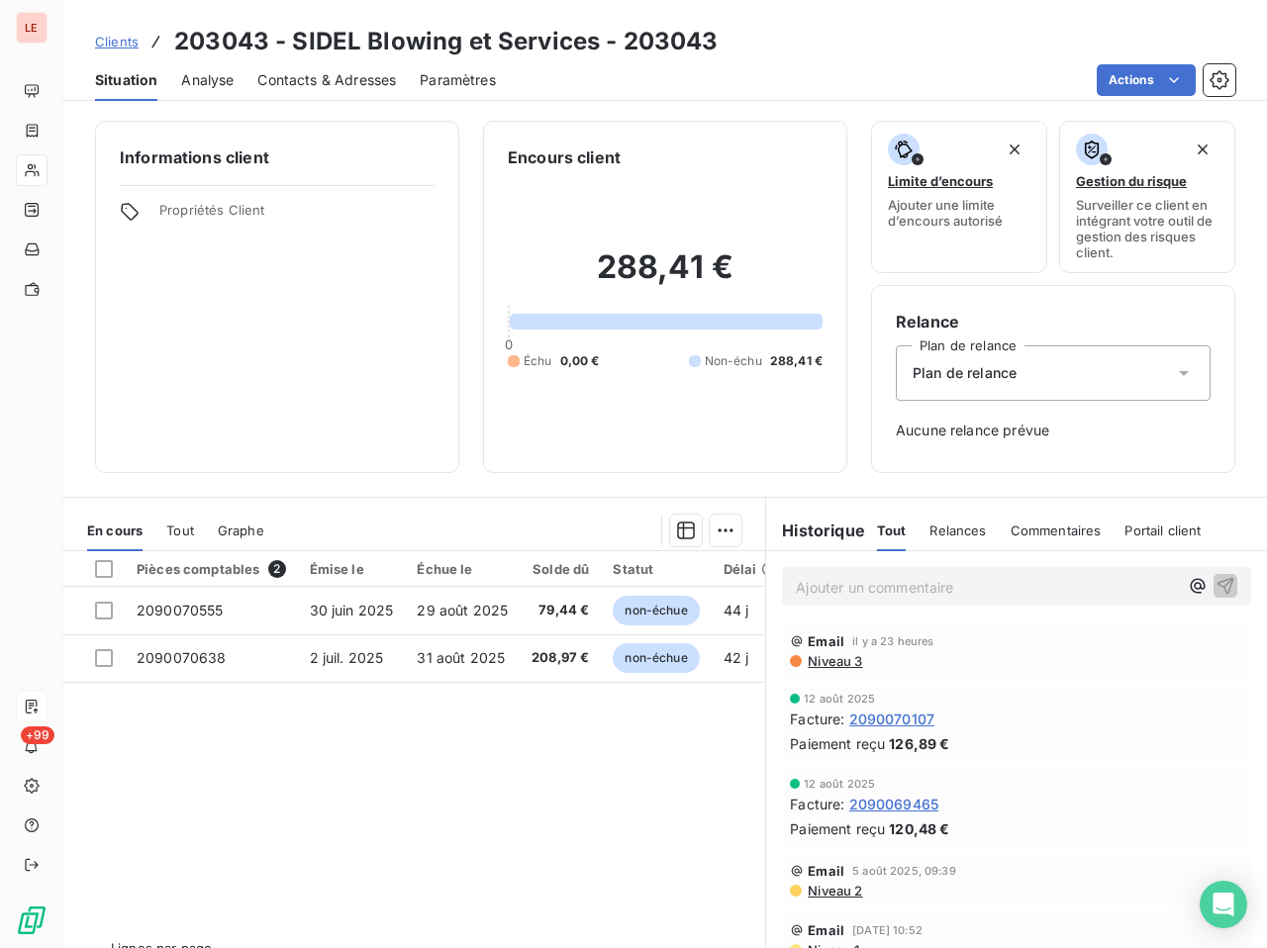
click at [292, 94] on div "Contacts & Adresses" at bounding box center [326, 80] width 139 height 42
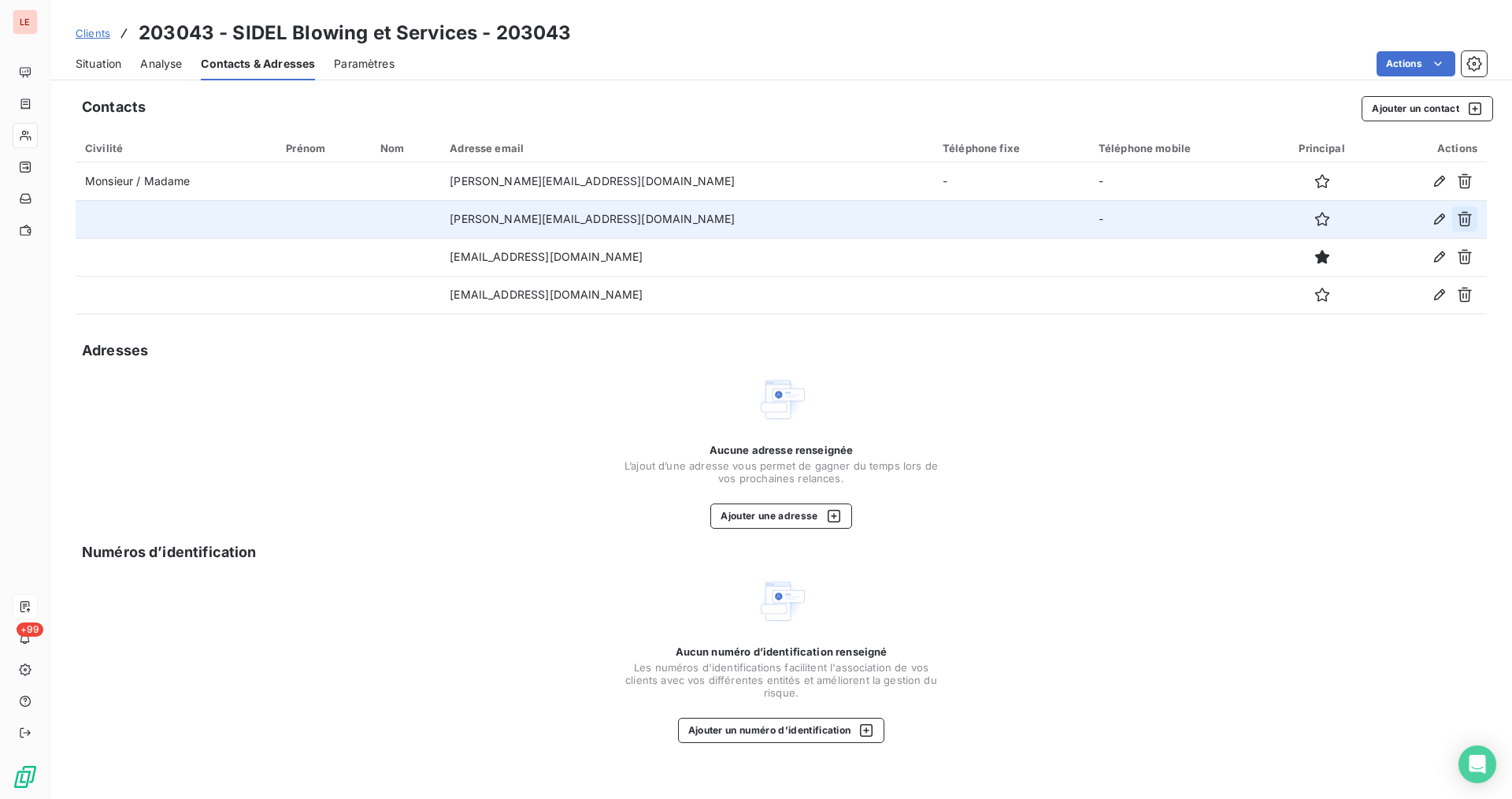
click at [1471, 219] on icon "button" at bounding box center [1465, 219] width 16 height 16
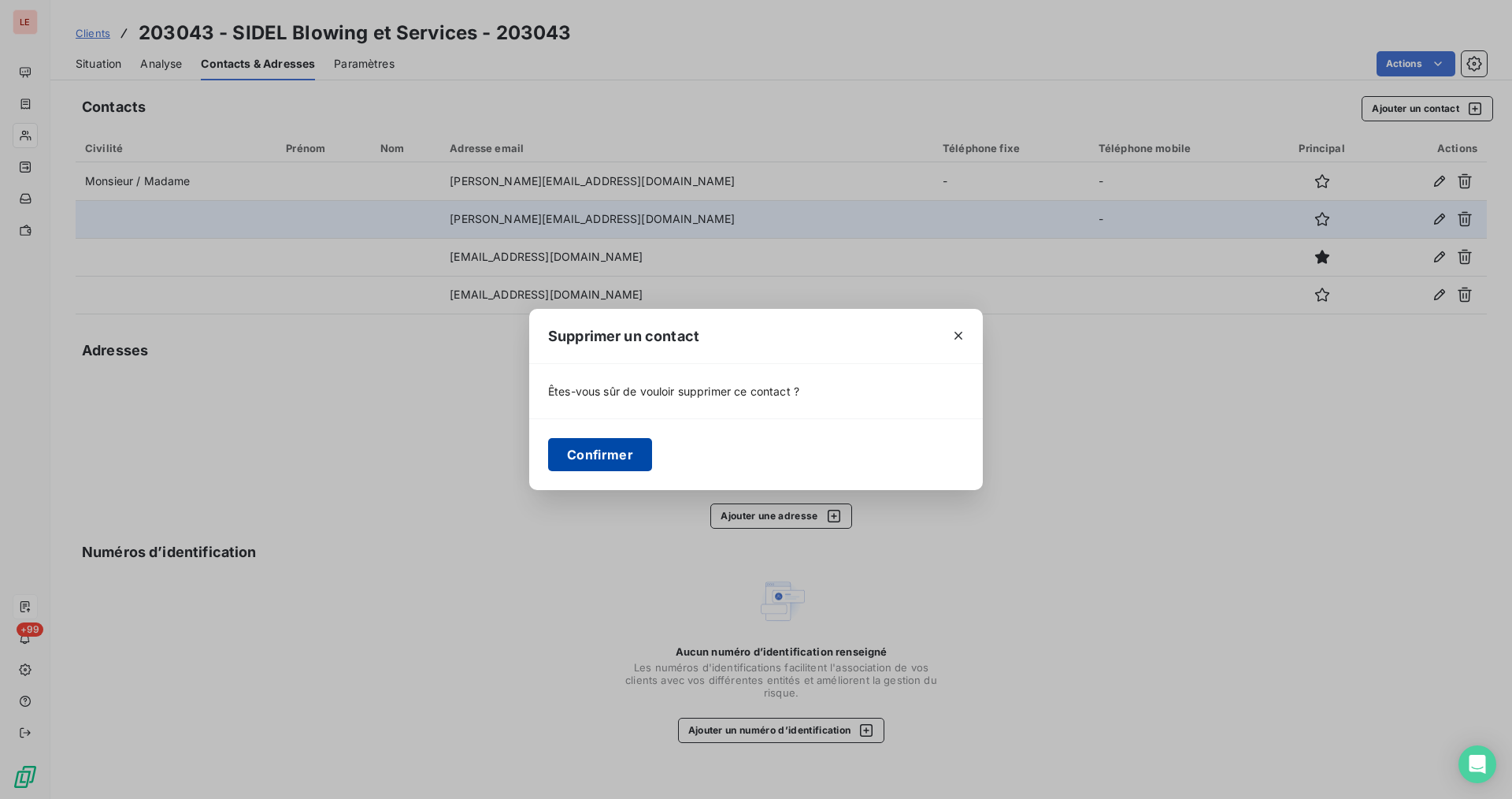
click at [641, 466] on button "Confirmer" at bounding box center [600, 454] width 104 height 33
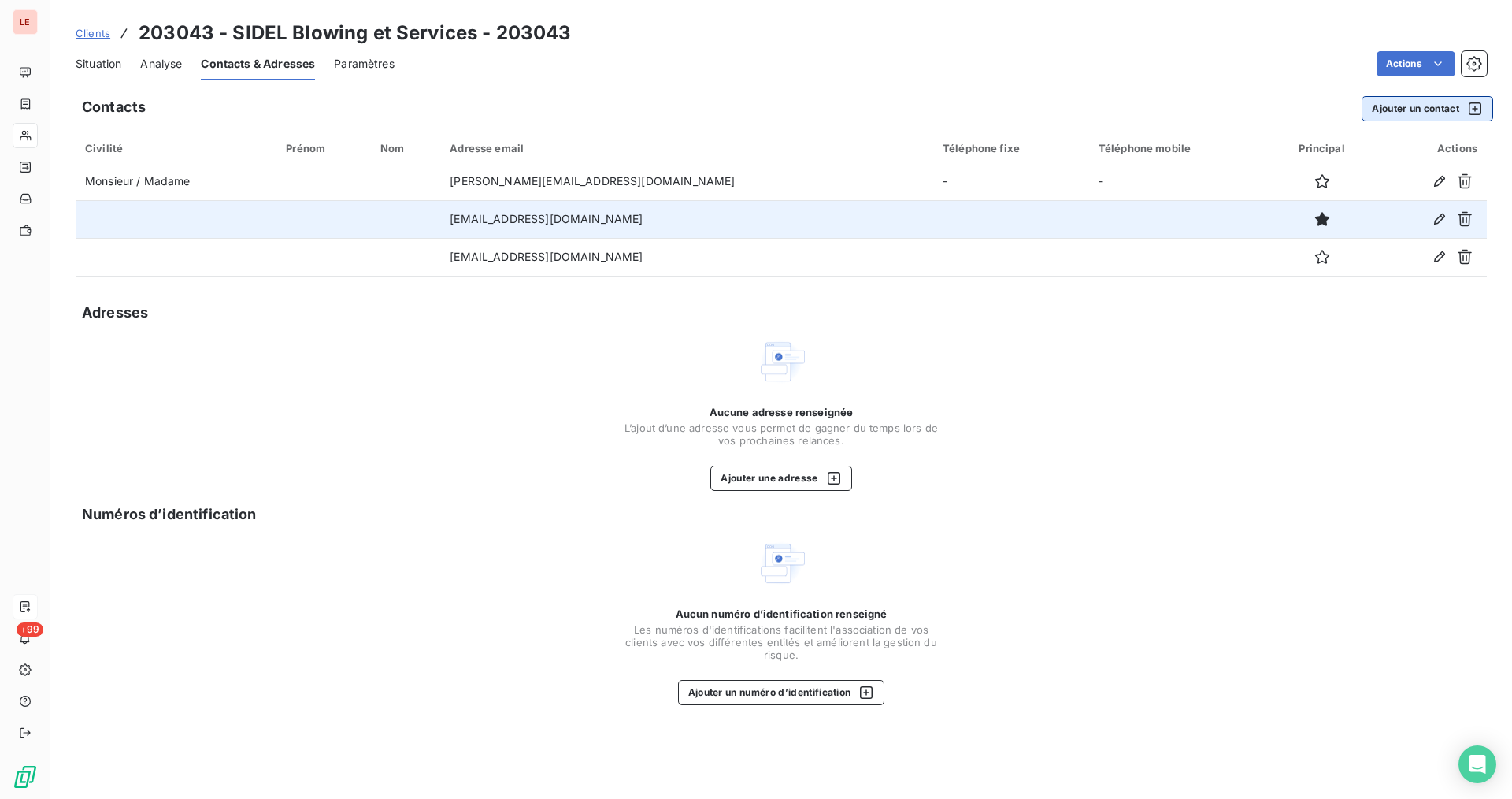
click at [1386, 114] on button "Ajouter un contact" at bounding box center [1427, 109] width 131 height 25
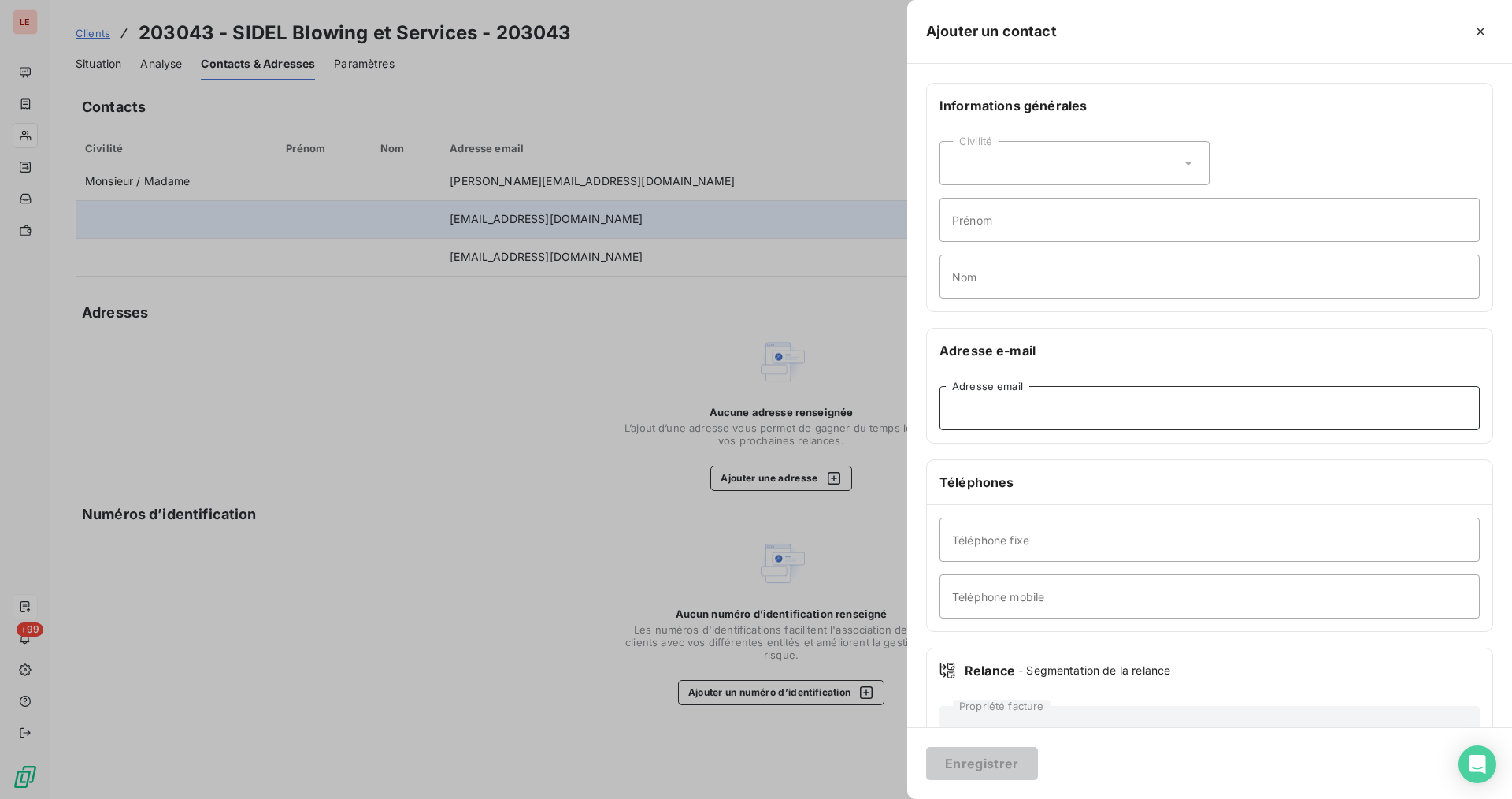
click at [1114, 402] on input "Adresse email" at bounding box center [1209, 407] width 540 height 44
paste input "[EMAIL_ADDRESS][DOMAIN_NAME]"
type input "[EMAIL_ADDRESS][DOMAIN_NAME]"
click at [987, 764] on button "Enregistrer" at bounding box center [981, 764] width 112 height 33
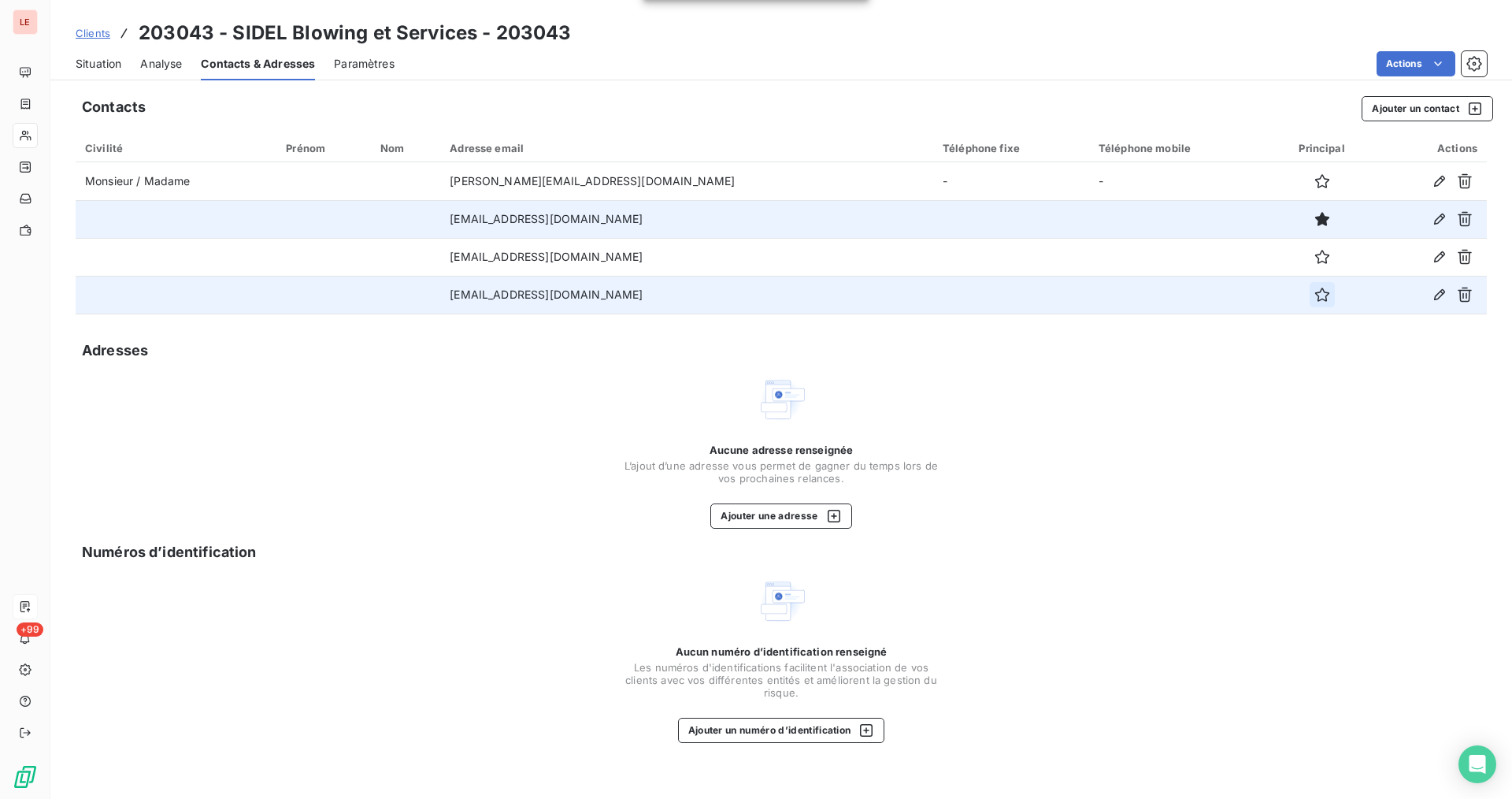
click at [1309, 304] on button "button" at bounding box center [1322, 294] width 25 height 25
